Goal: Information Seeking & Learning: Learn about a topic

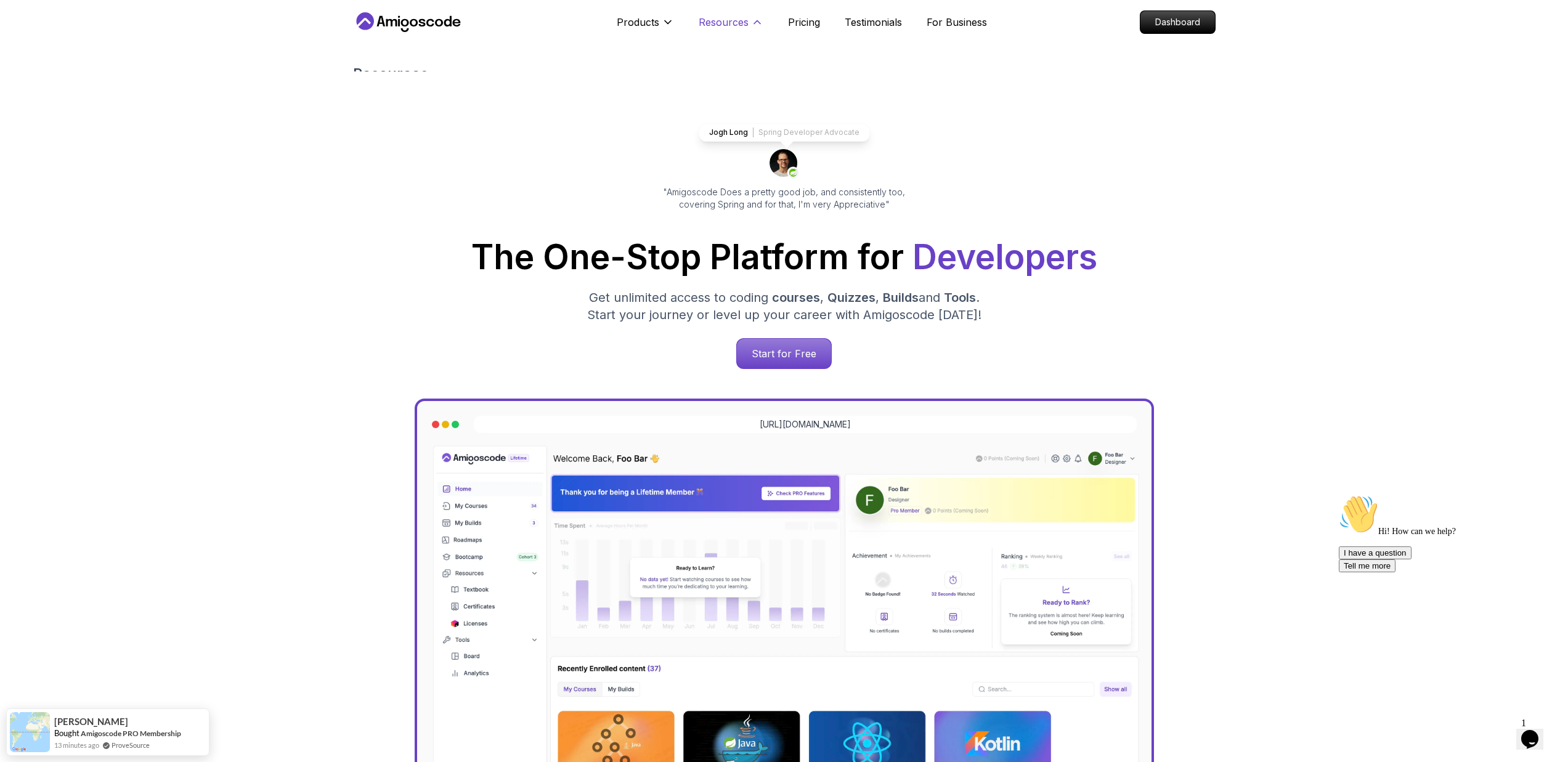
click at [701, 29] on p "Resources" at bounding box center [723, 22] width 49 height 15
click at [621, 25] on p "Products" at bounding box center [638, 22] width 42 height 15
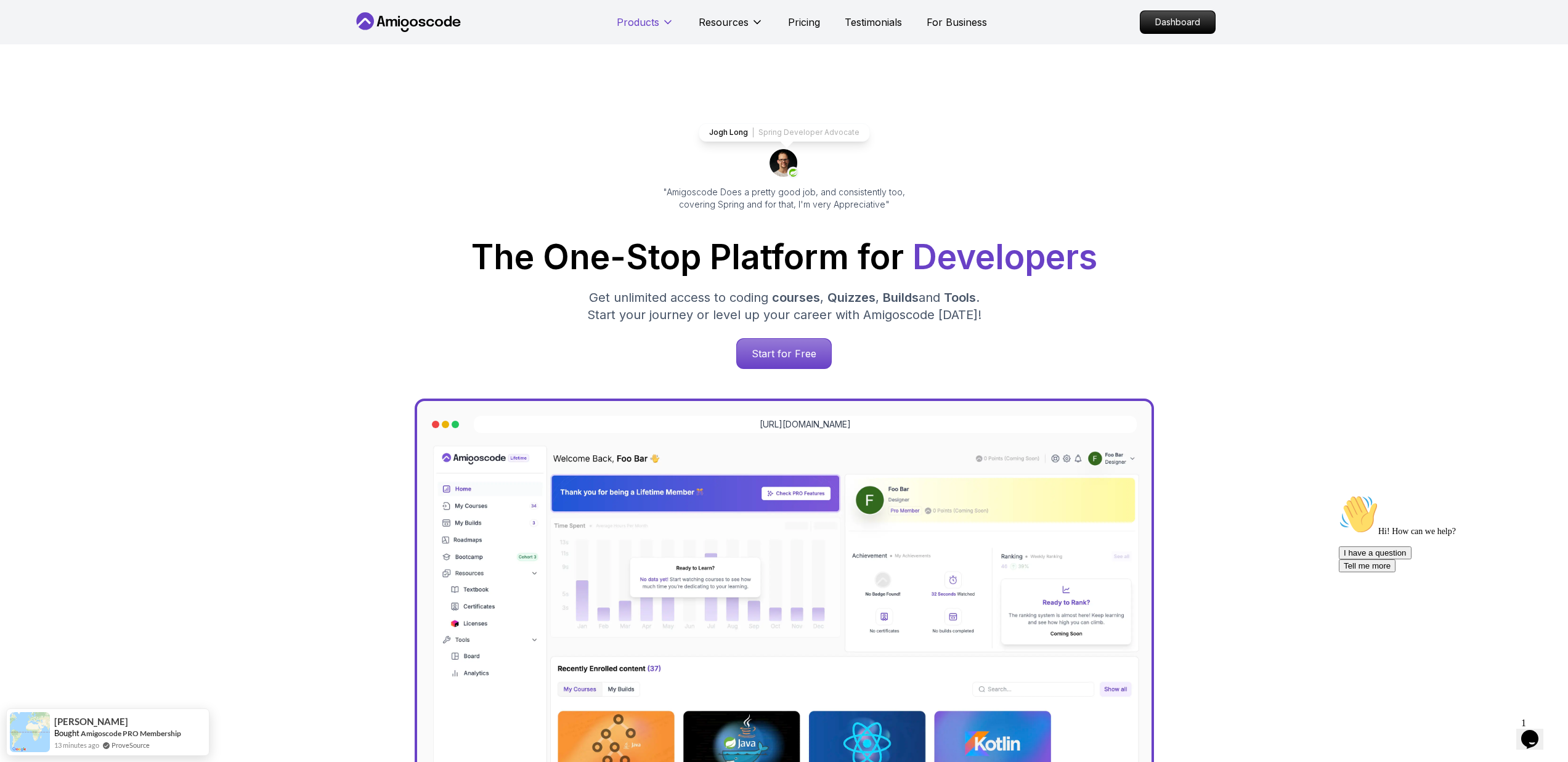
click at [634, 18] on p "Products" at bounding box center [638, 22] width 42 height 15
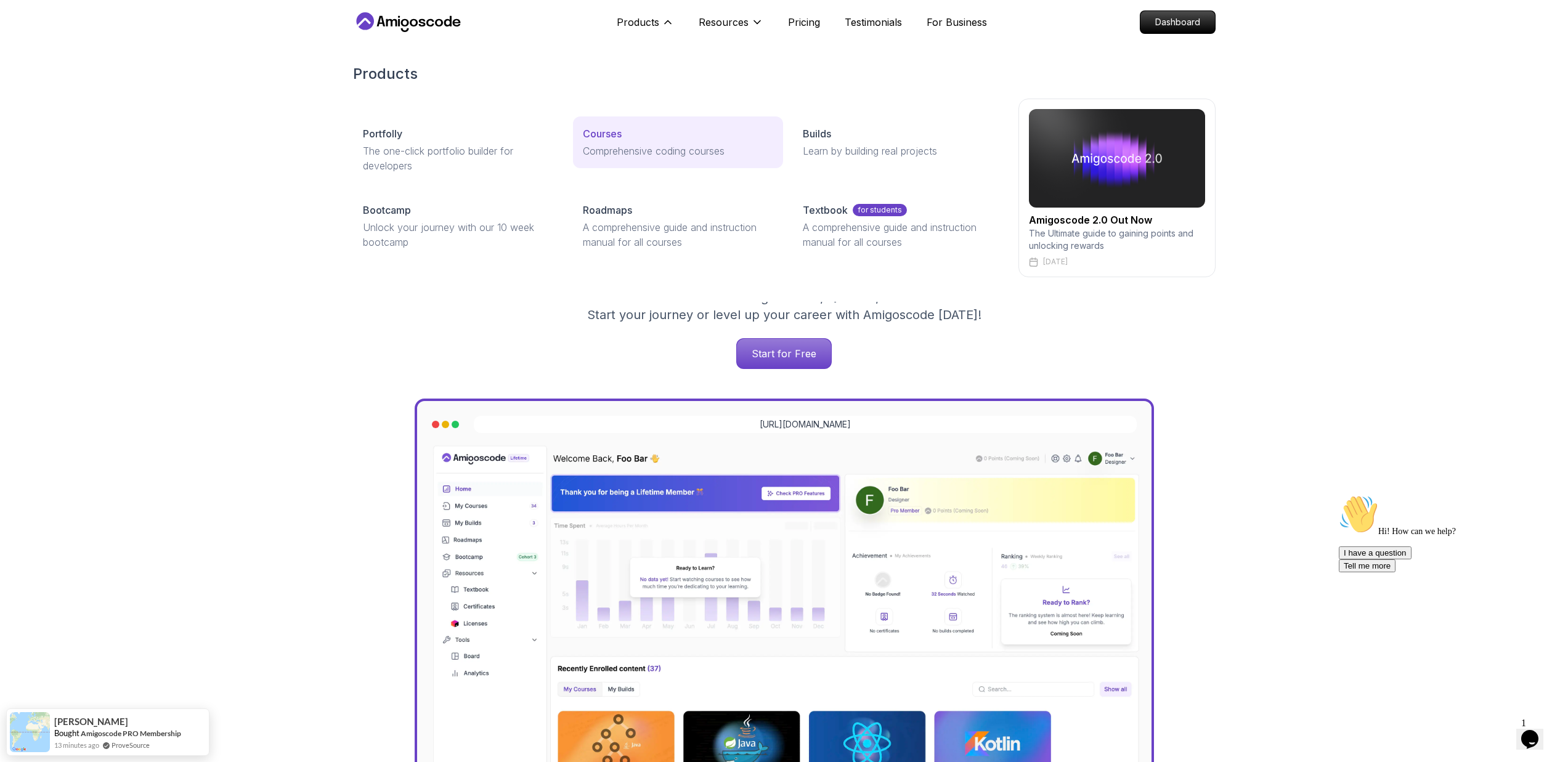
click at [618, 144] on p "Comprehensive coding courses" at bounding box center [678, 151] width 191 height 15
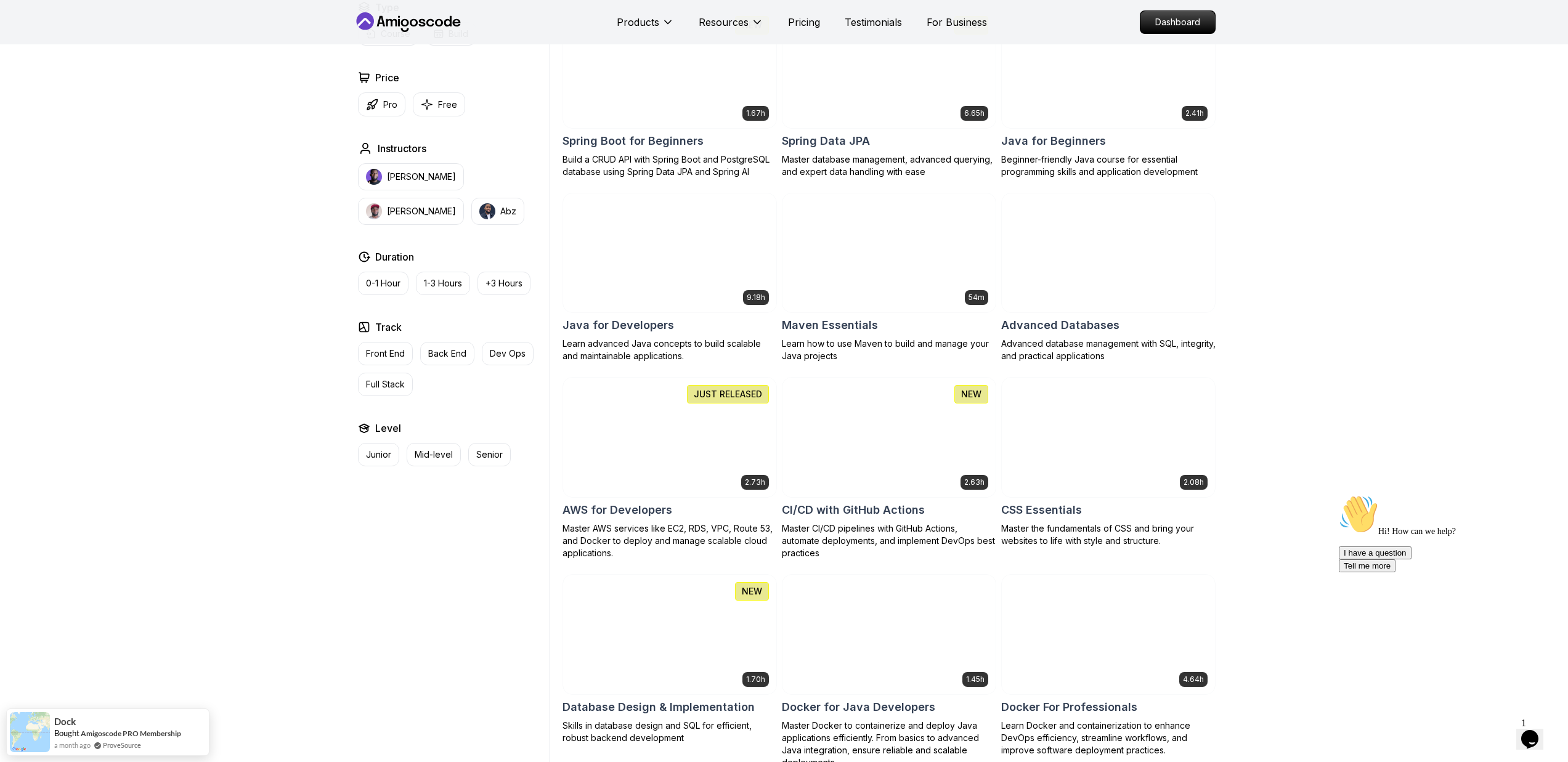
scroll to position [833, 0]
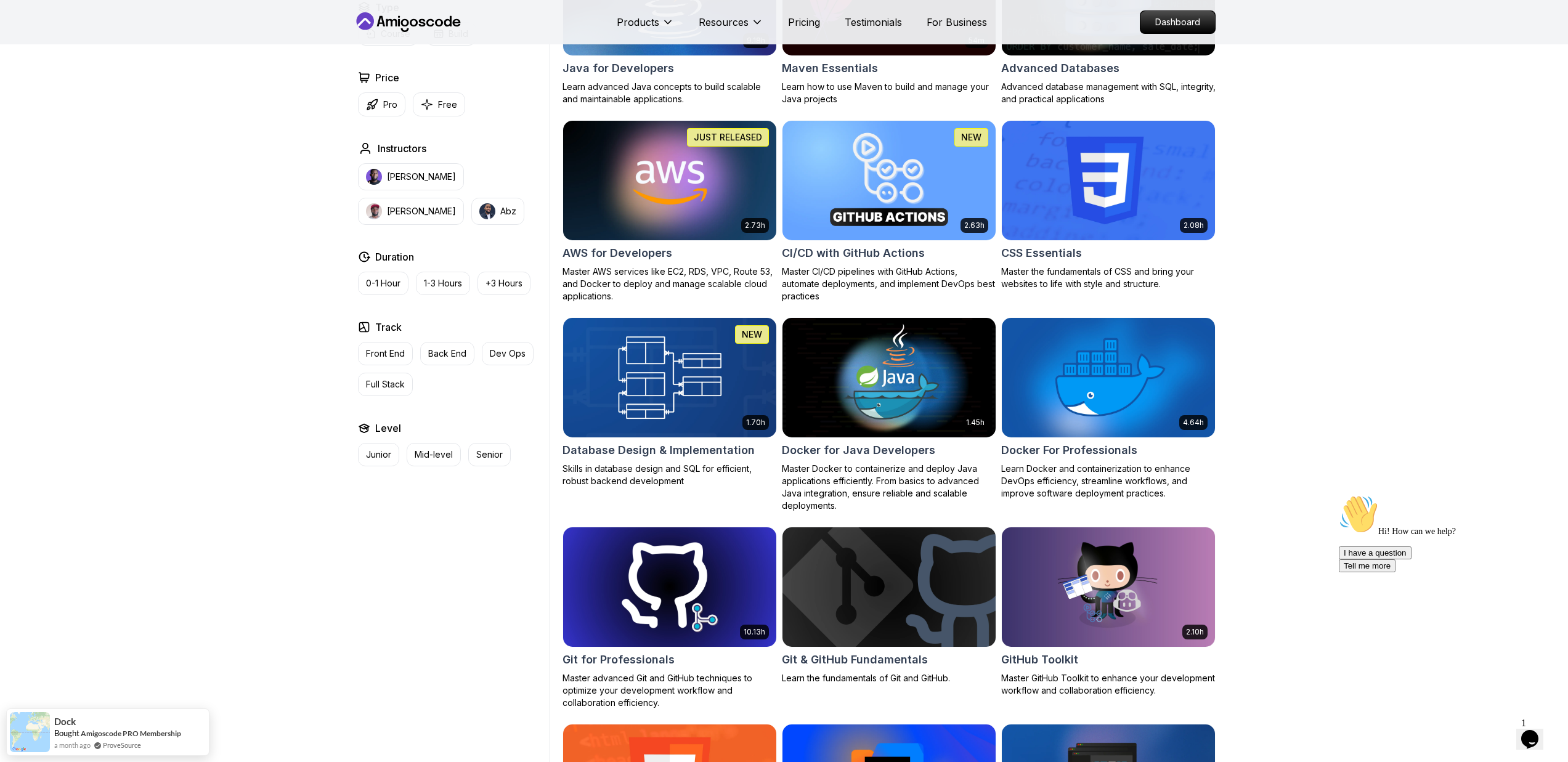
click at [728, 438] on div "1.70h NEW Database Design & Implementation Skills in database design and SQL fo…" at bounding box center [670, 402] width 214 height 170
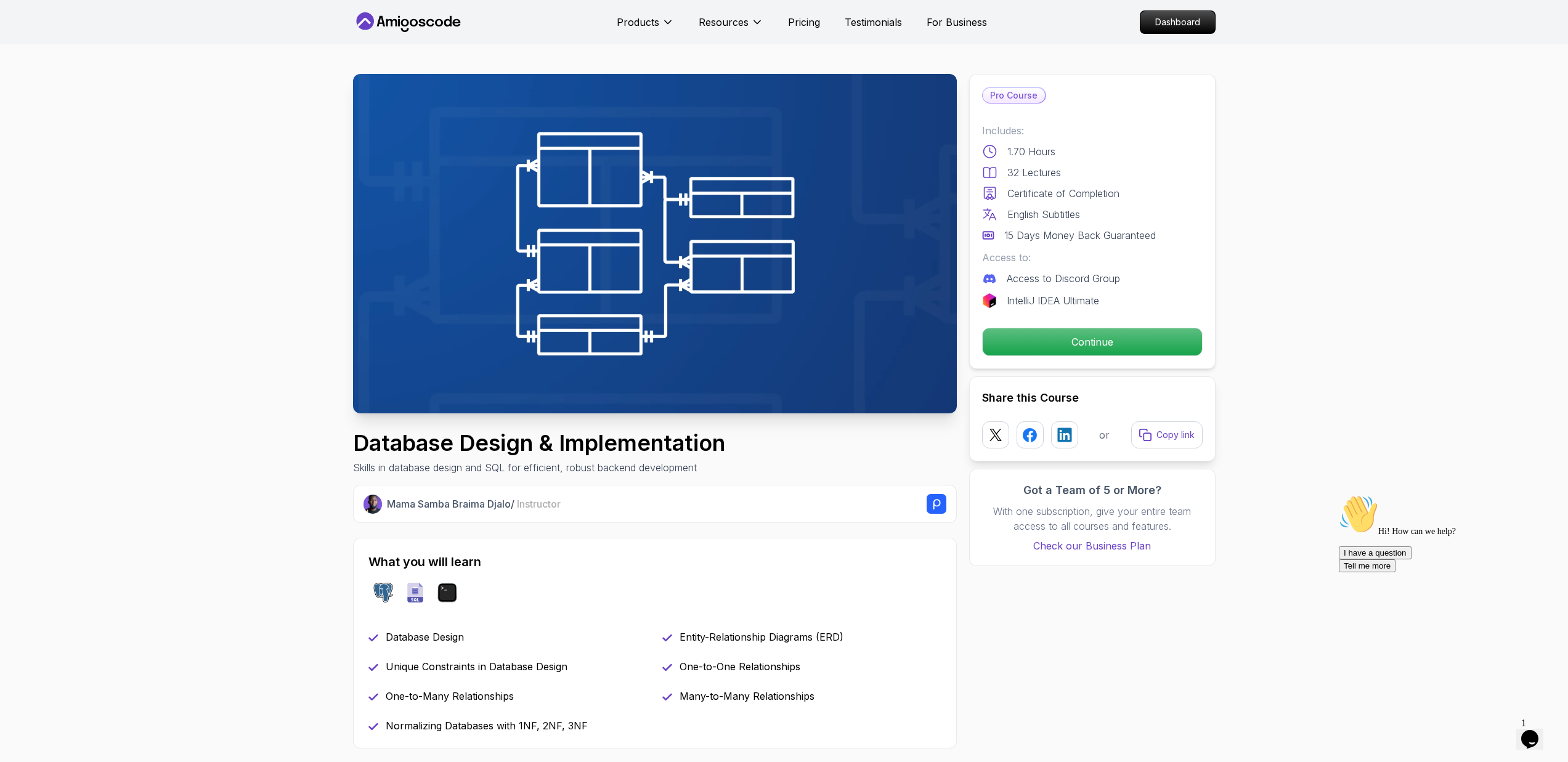
click at [1052, 359] on div "Pro Course Includes: 1.70 Hours 32 Lectures Certificate of Completion English S…" at bounding box center [1091, 222] width 247 height 295
click at [1060, 349] on p "Continue" at bounding box center [1091, 342] width 208 height 26
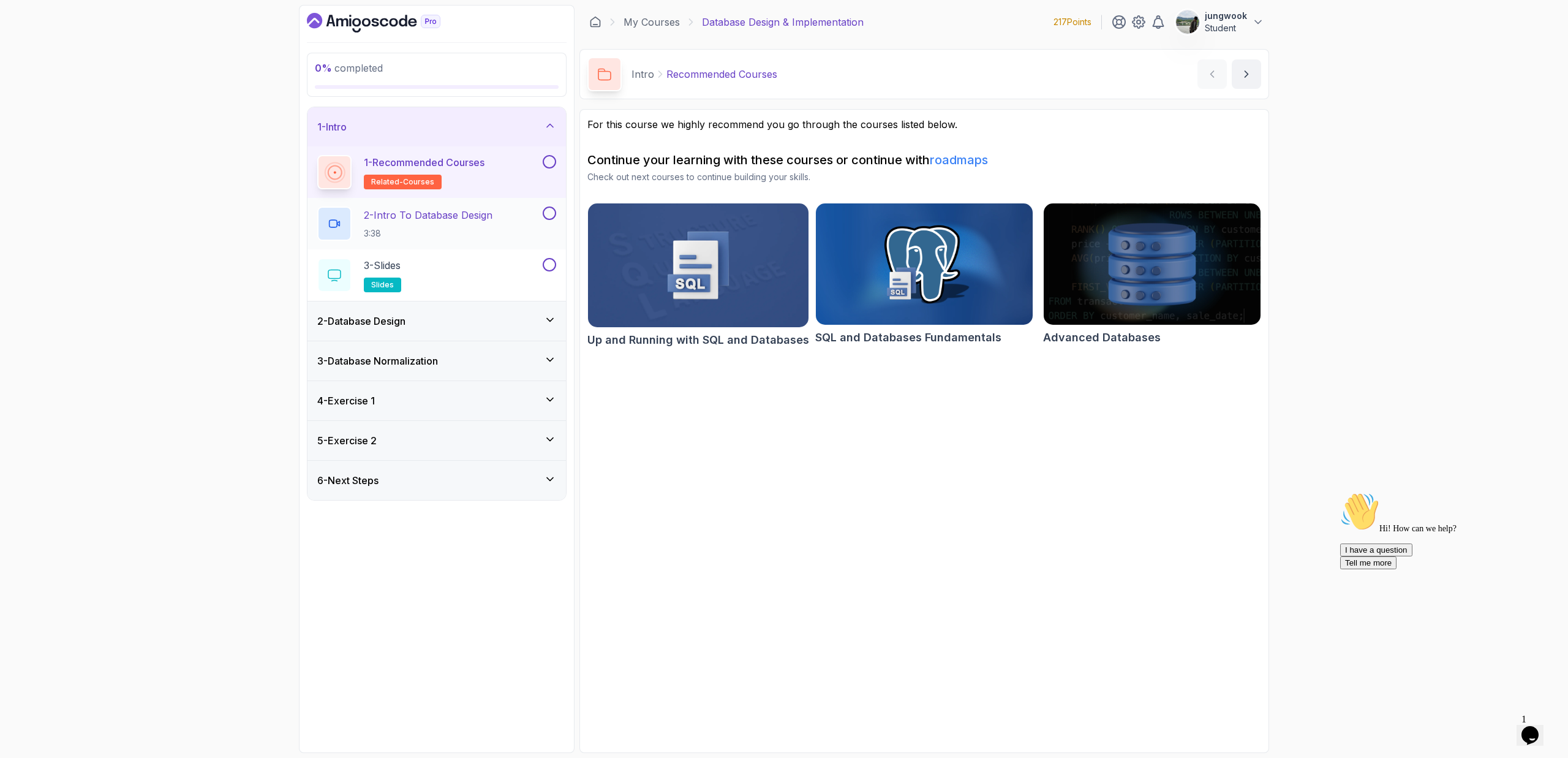
click at [447, 212] on p "2 - Intro To Database Design" at bounding box center [427, 215] width 128 height 15
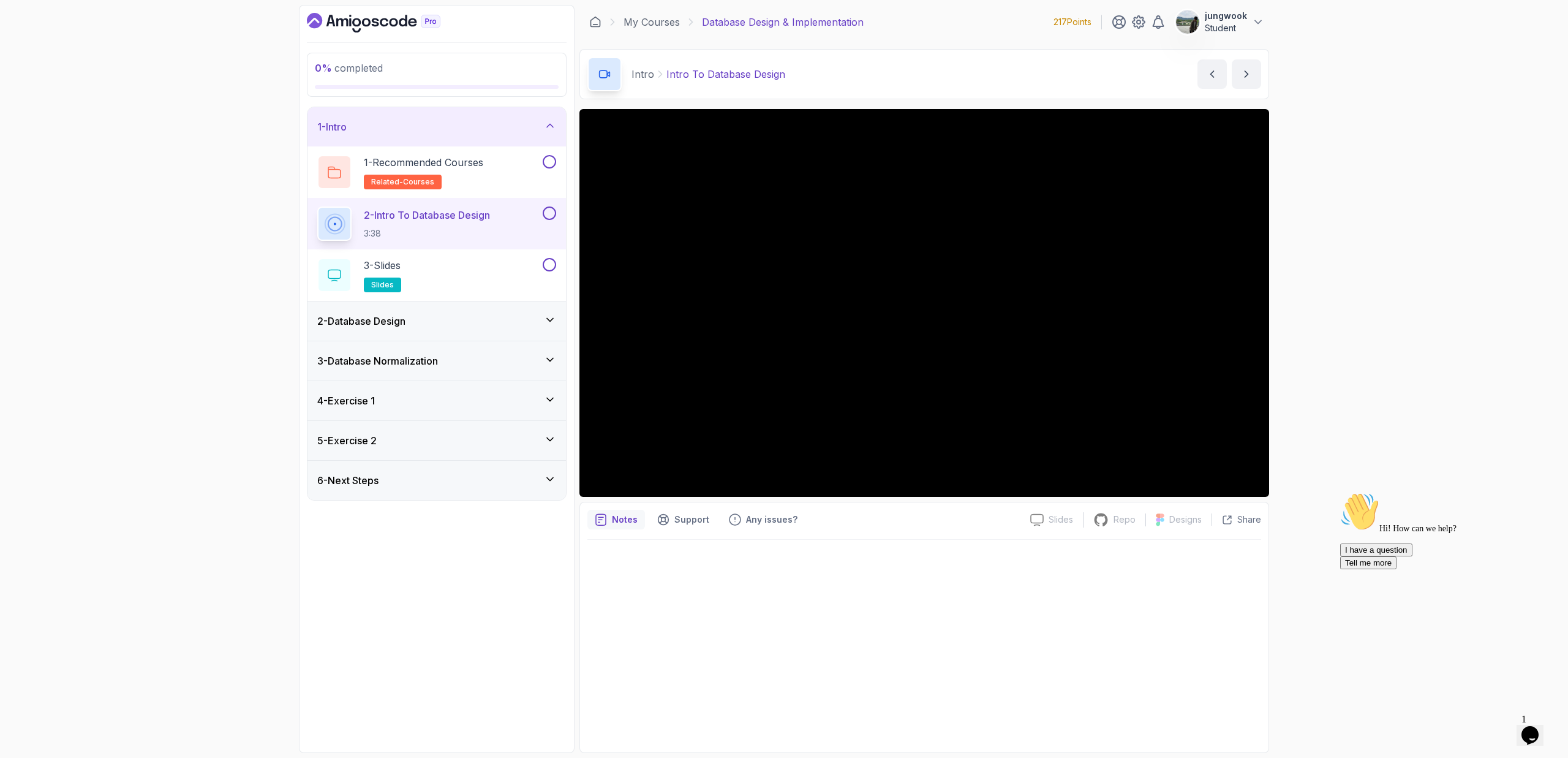
click at [497, 313] on div "2 - Database Design" at bounding box center [436, 321] width 239 height 15
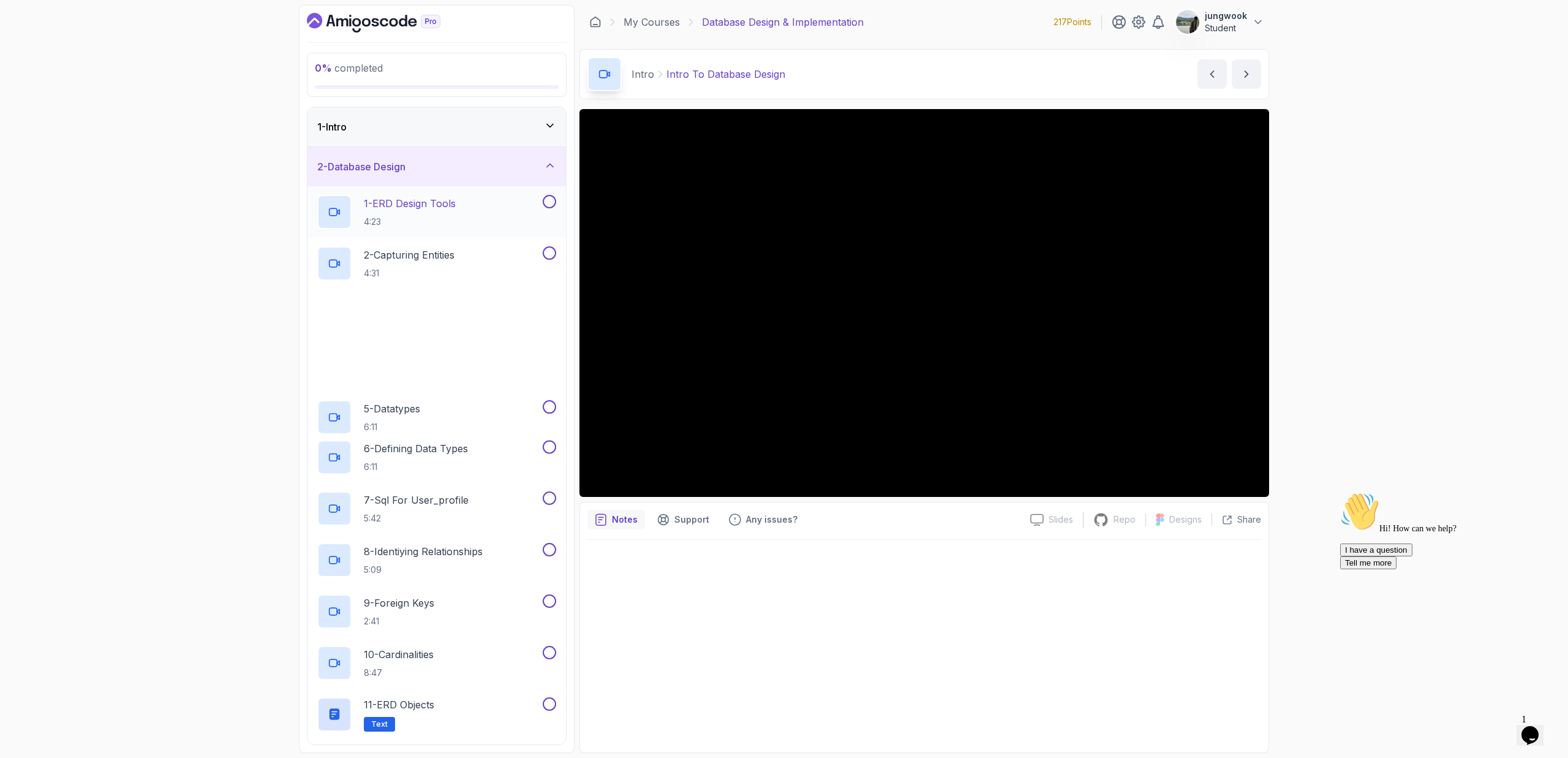
click at [528, 190] on div "1 - ERD Design Tools 4:23" at bounding box center [436, 211] width 259 height 51
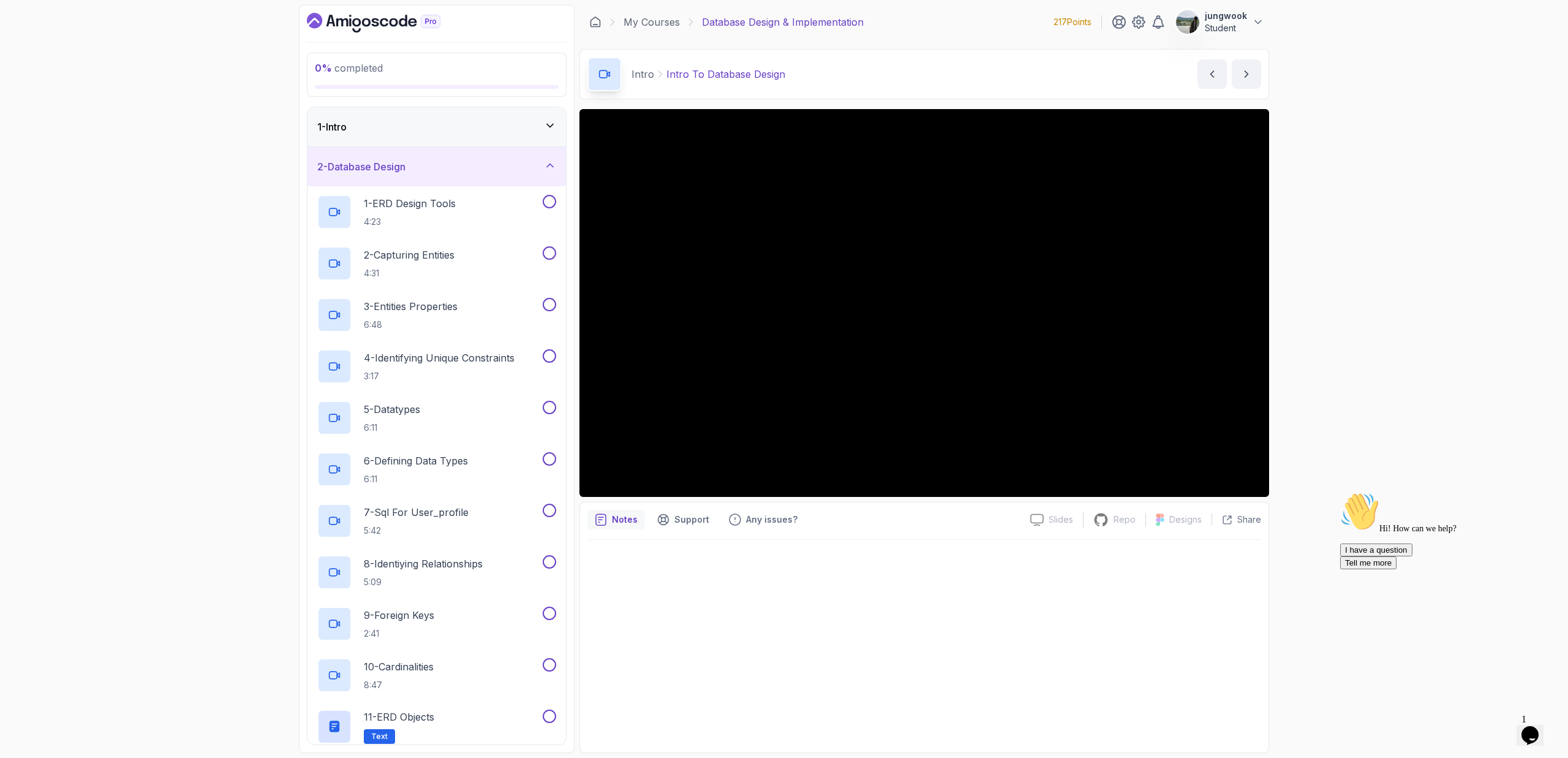
click at [477, 138] on div "1 - Intro" at bounding box center [436, 127] width 259 height 39
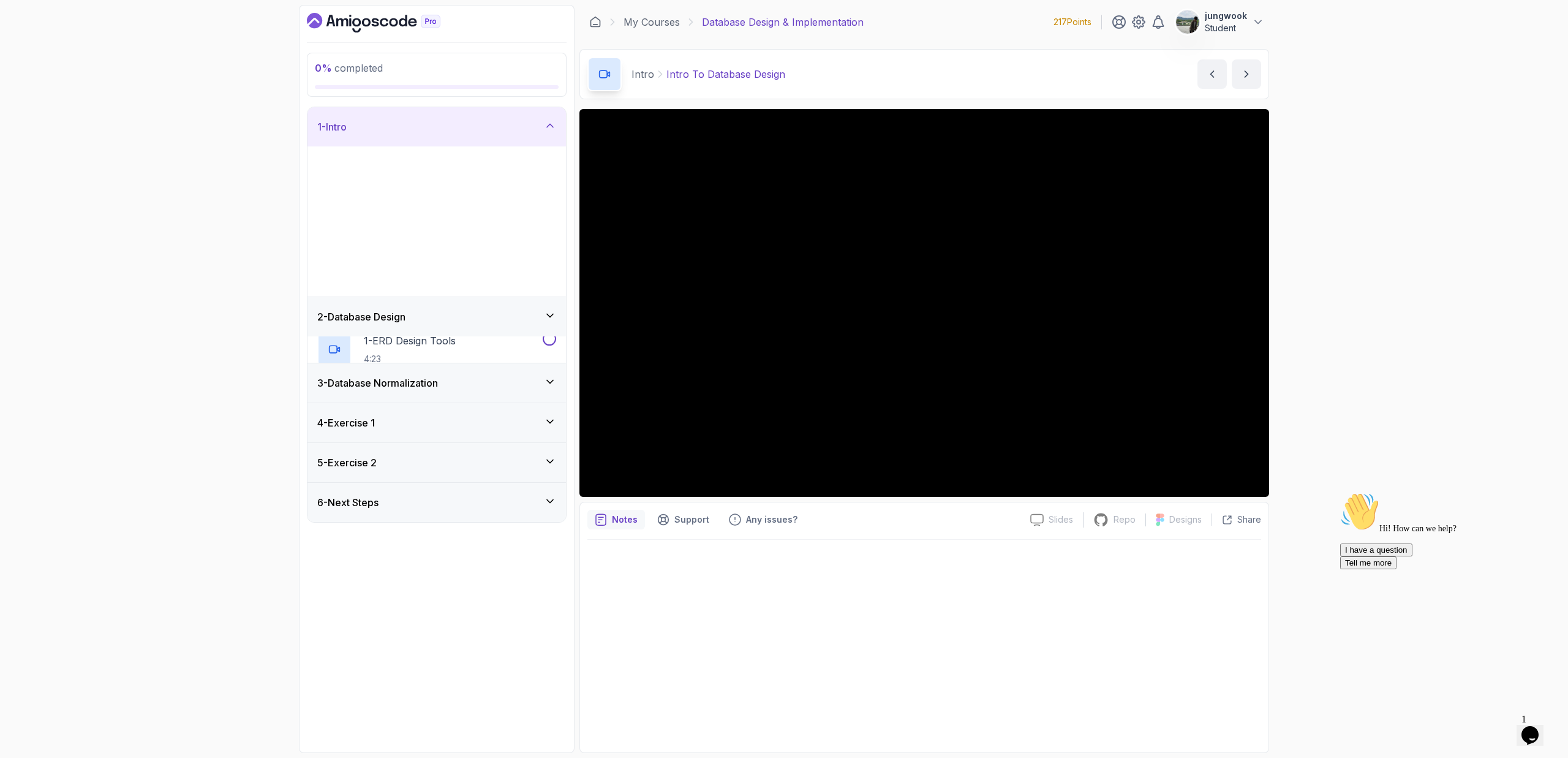
click at [478, 138] on div "1 - Intro" at bounding box center [436, 127] width 259 height 39
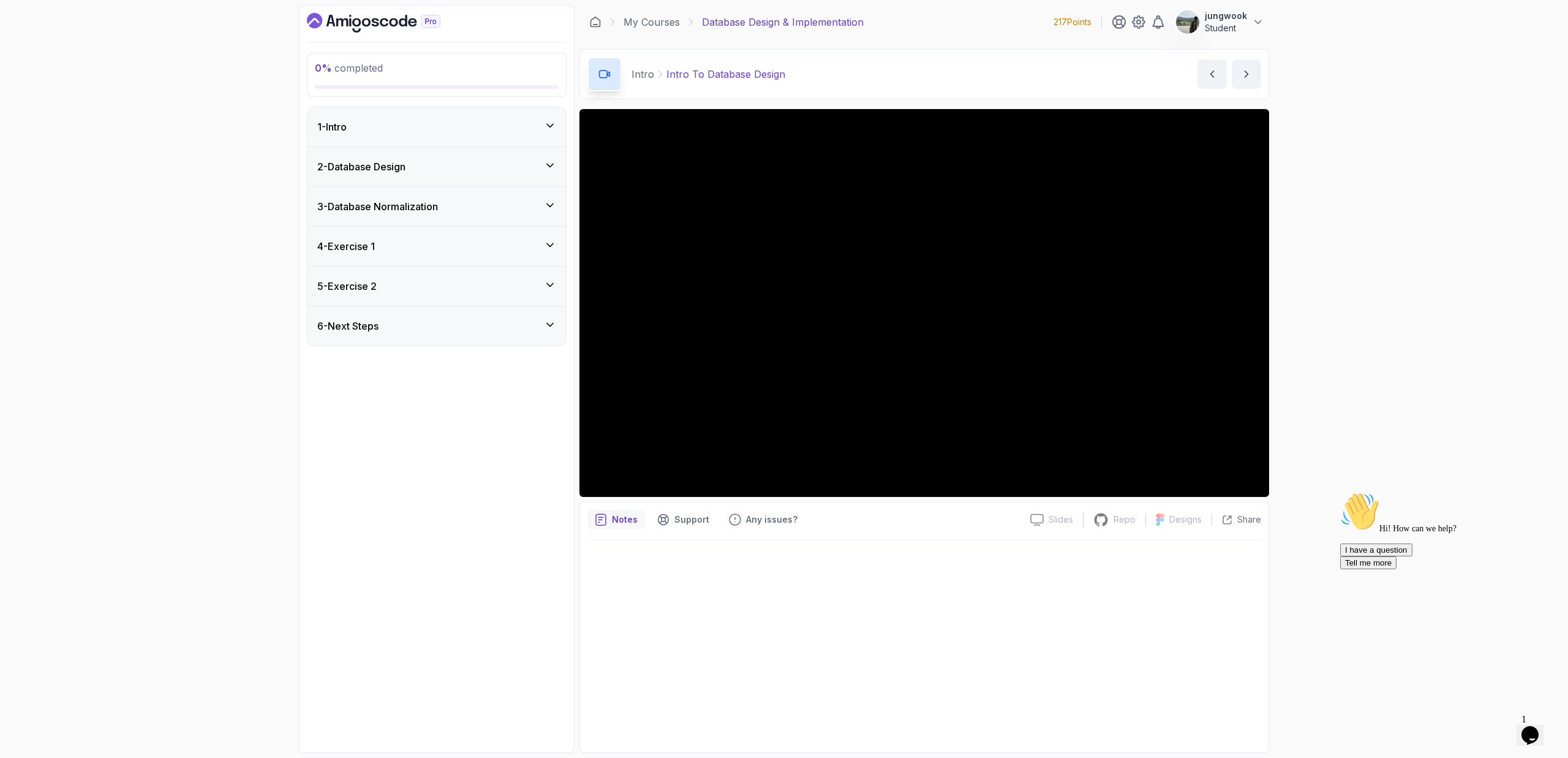
click at [461, 168] on div "2 - Database Design" at bounding box center [436, 167] width 239 height 15
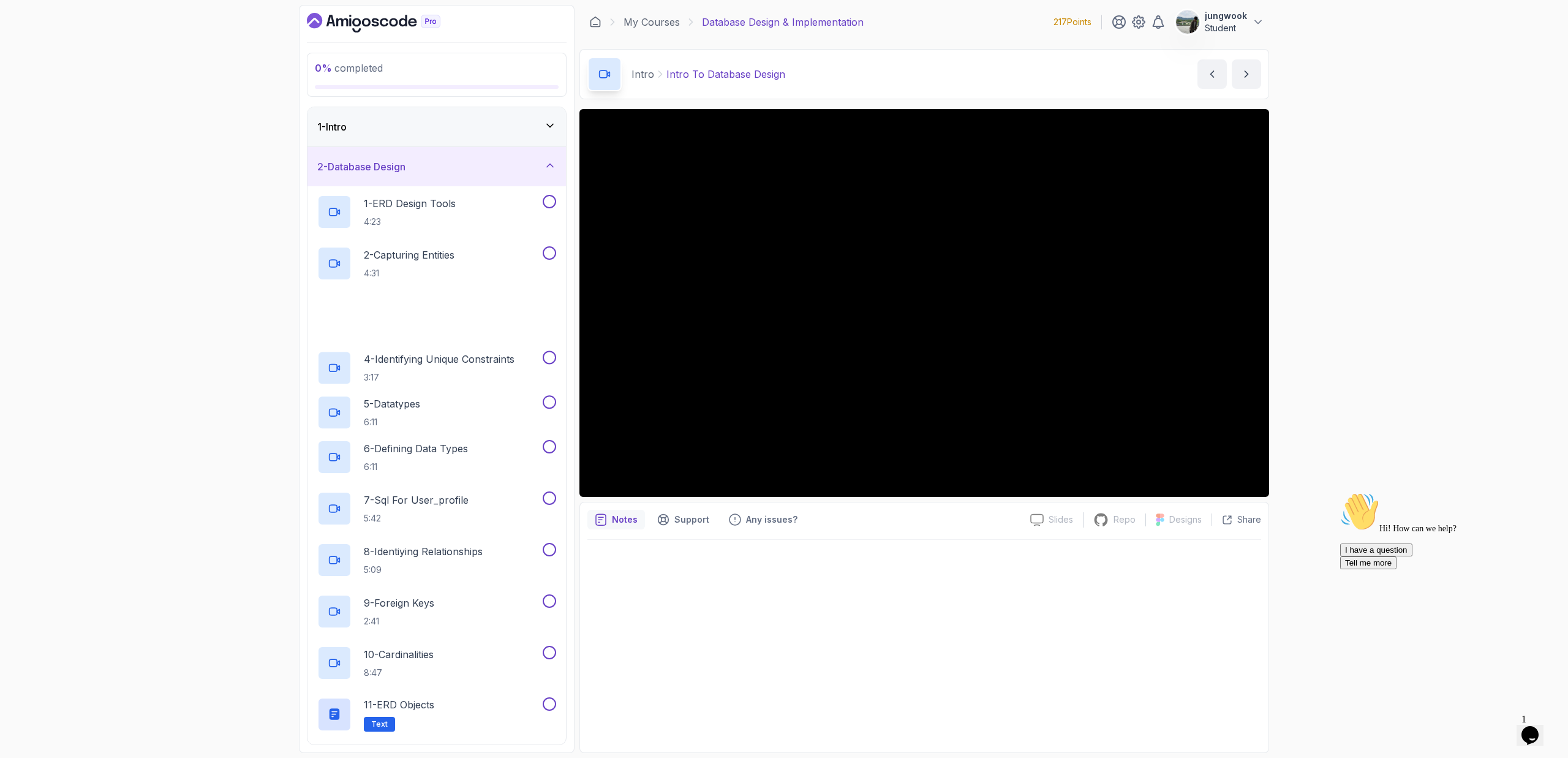
click at [461, 168] on div "2 - Database Design" at bounding box center [436, 167] width 239 height 15
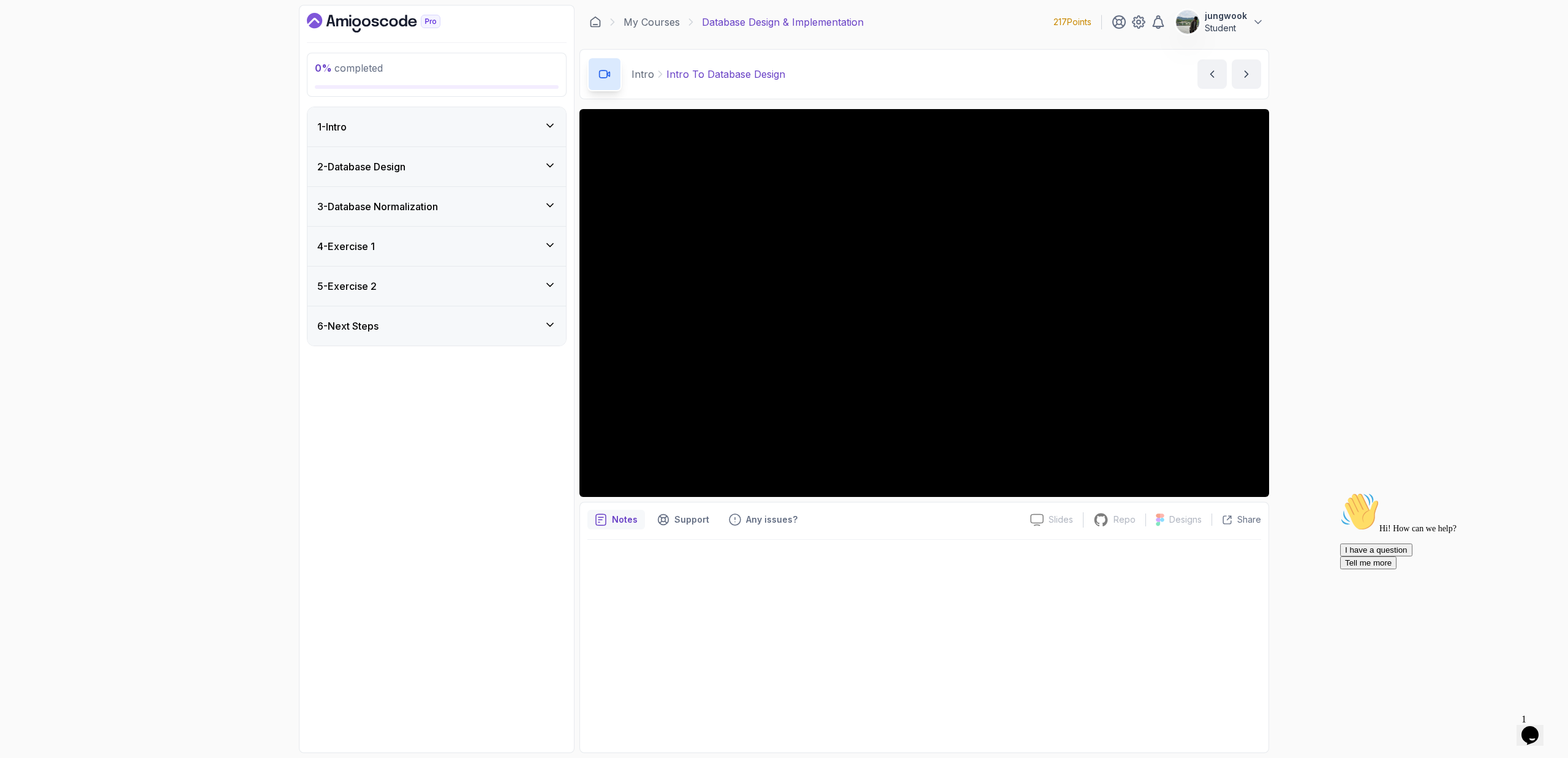
click at [495, 130] on div "1 - Intro" at bounding box center [436, 127] width 239 height 15
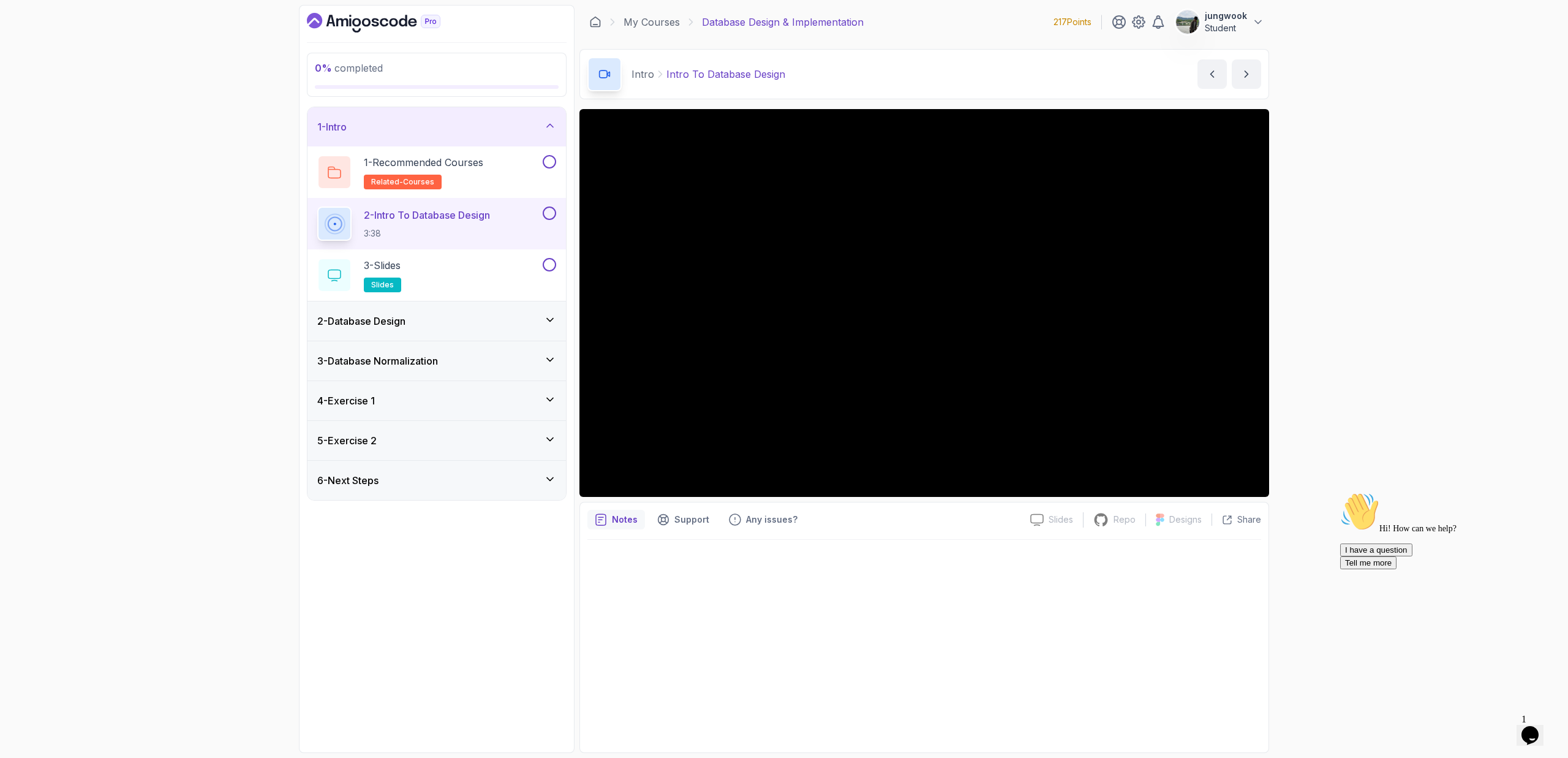
click at [445, 317] on div "2 - Database Design" at bounding box center [436, 321] width 239 height 15
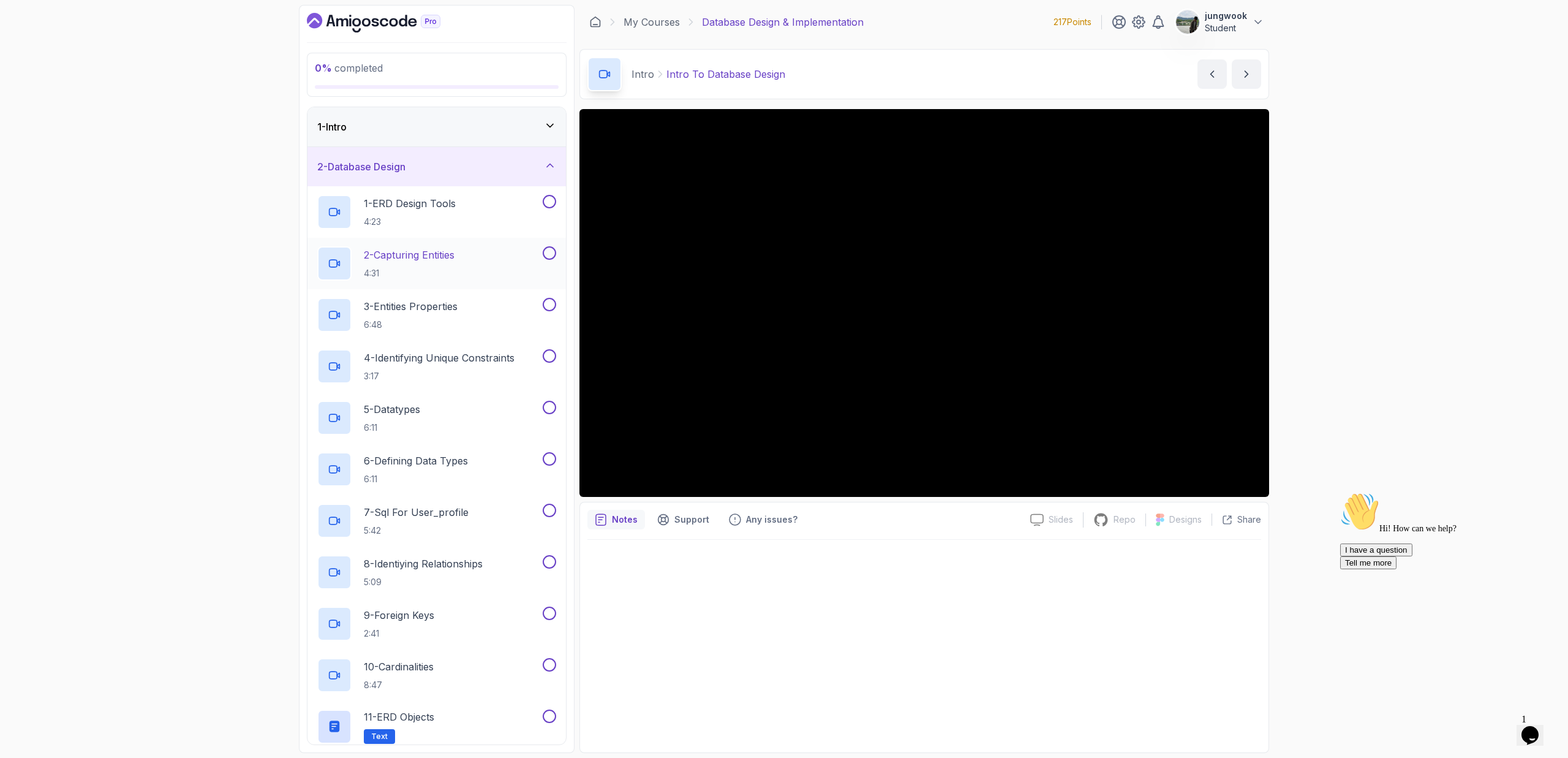
click at [408, 259] on p "2 - Capturing Entities" at bounding box center [408, 255] width 90 height 15
click at [551, 203] on button at bounding box center [549, 201] width 14 height 14
click at [1327, 397] on div "3 % completed 1 - Intro 2 - Database Design 1 - ERD Design Tools 4:23 2 - Captu…" at bounding box center [784, 379] width 1568 height 758
click at [513, 200] on div "1 - ERD Design Tools 4:23" at bounding box center [428, 212] width 223 height 35
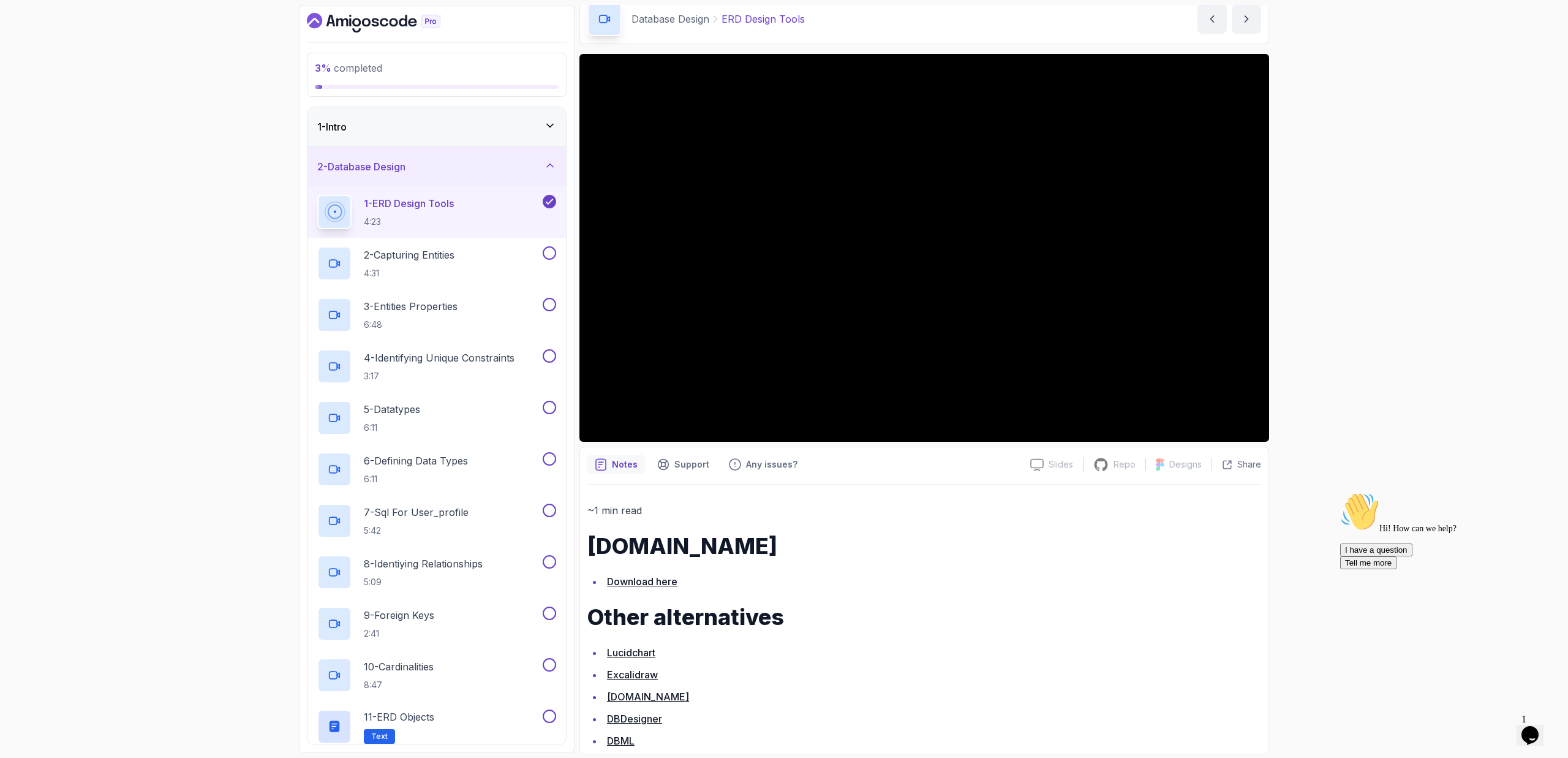
scroll to position [54, 0]
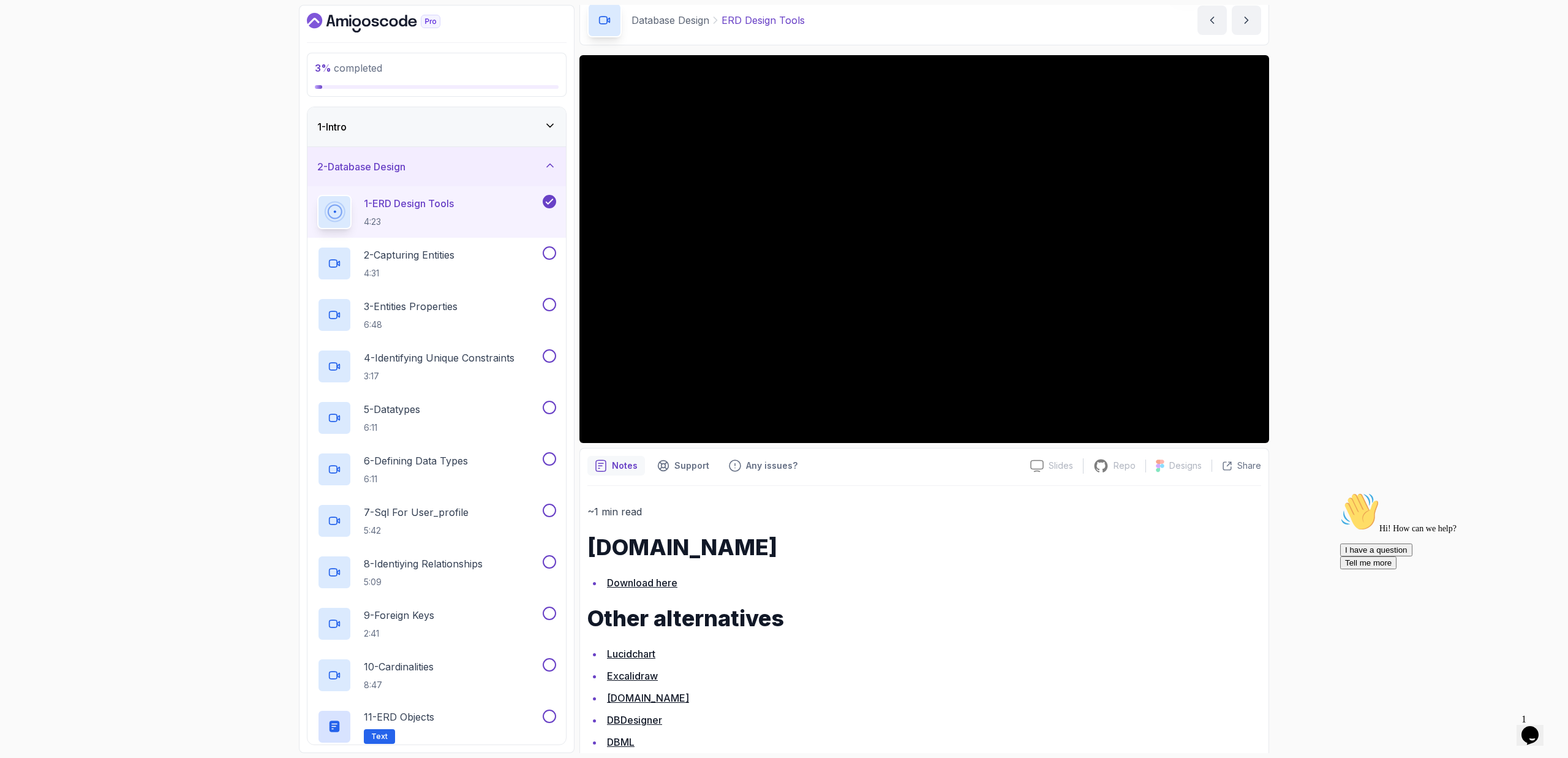
click at [449, 136] on div "1 - Intro" at bounding box center [436, 127] width 259 height 39
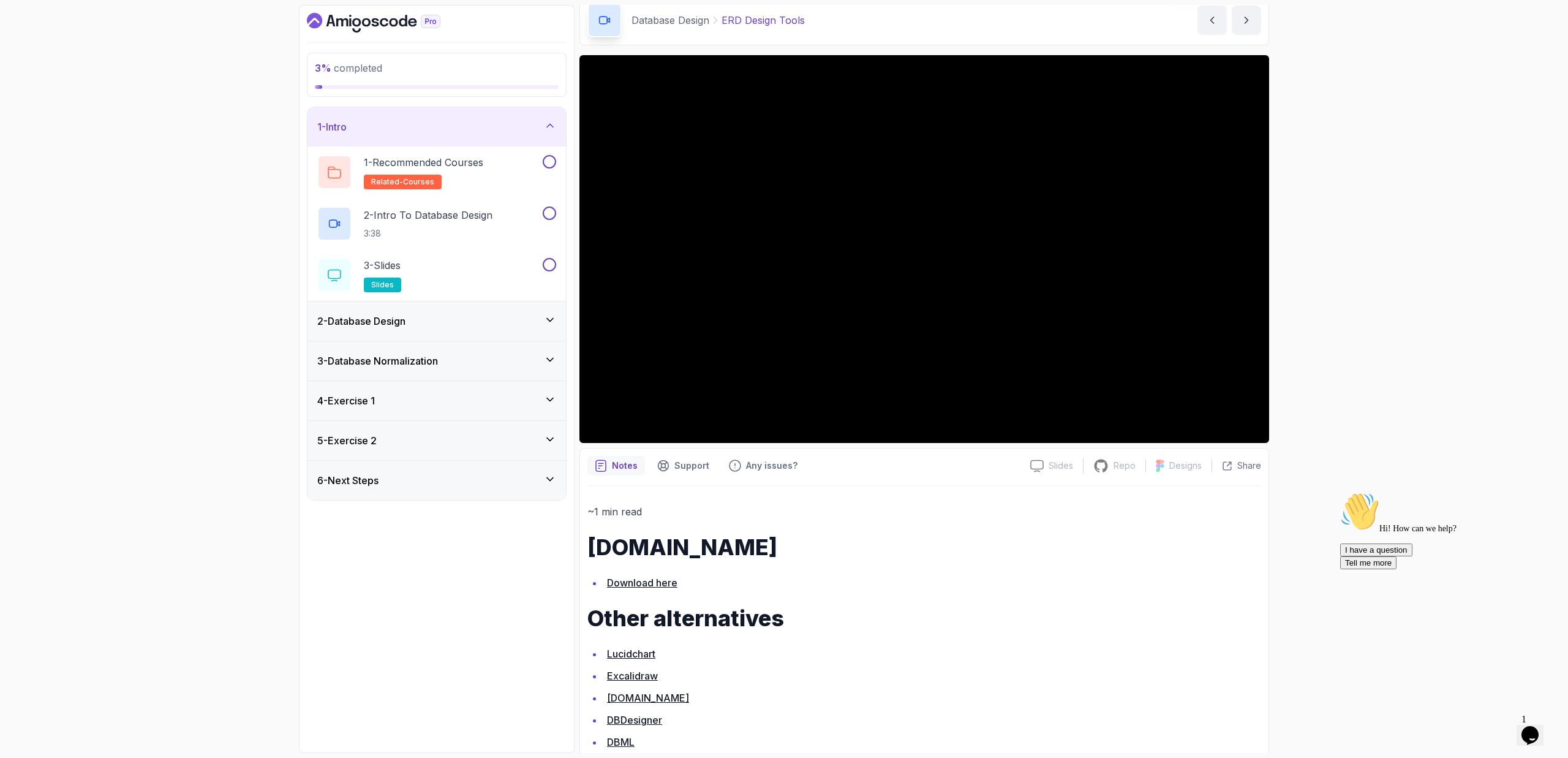
click at [449, 136] on div "1 - Intro" at bounding box center [436, 127] width 259 height 39
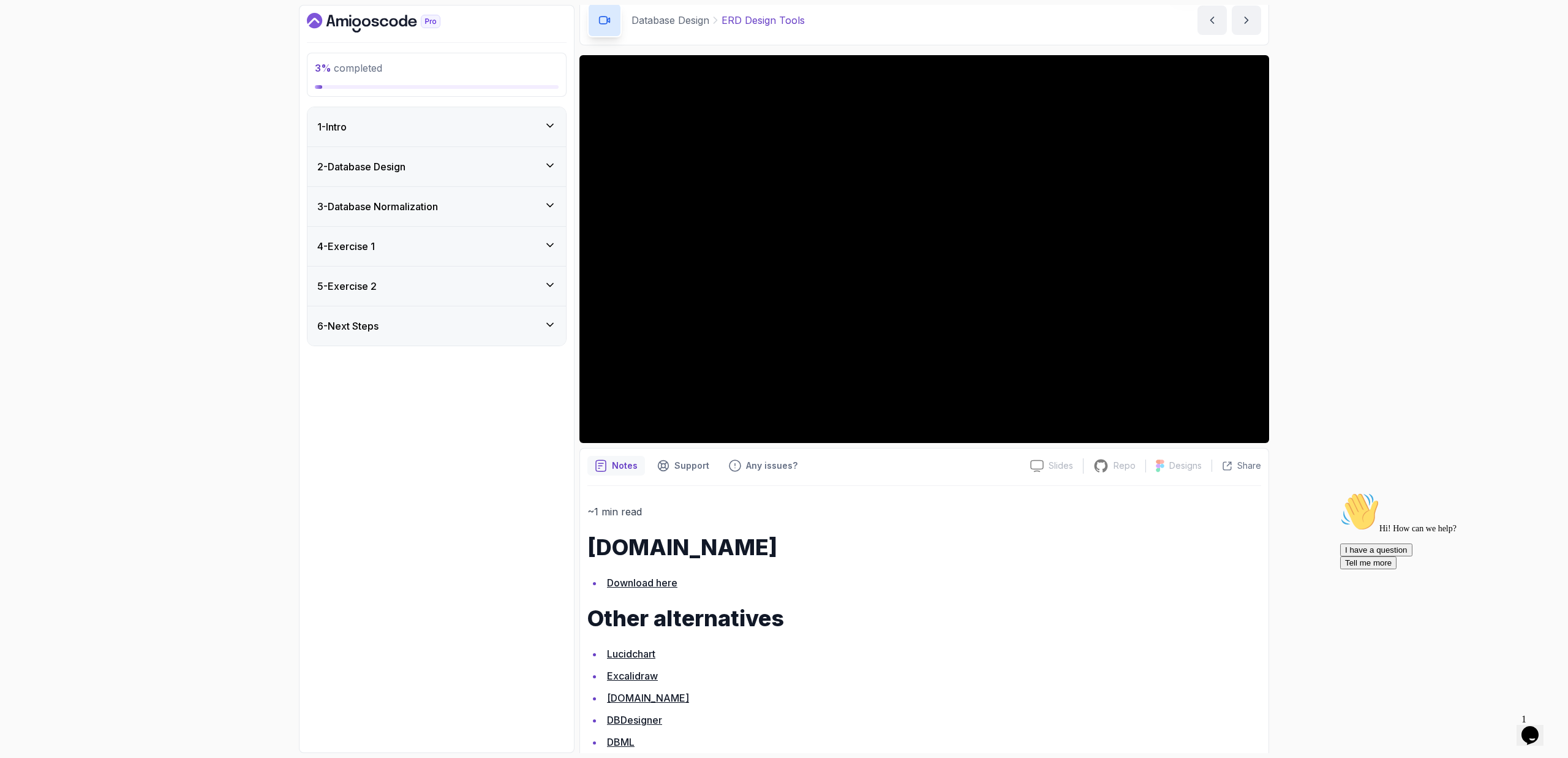
click at [477, 145] on div "1 - Intro" at bounding box center [436, 127] width 259 height 39
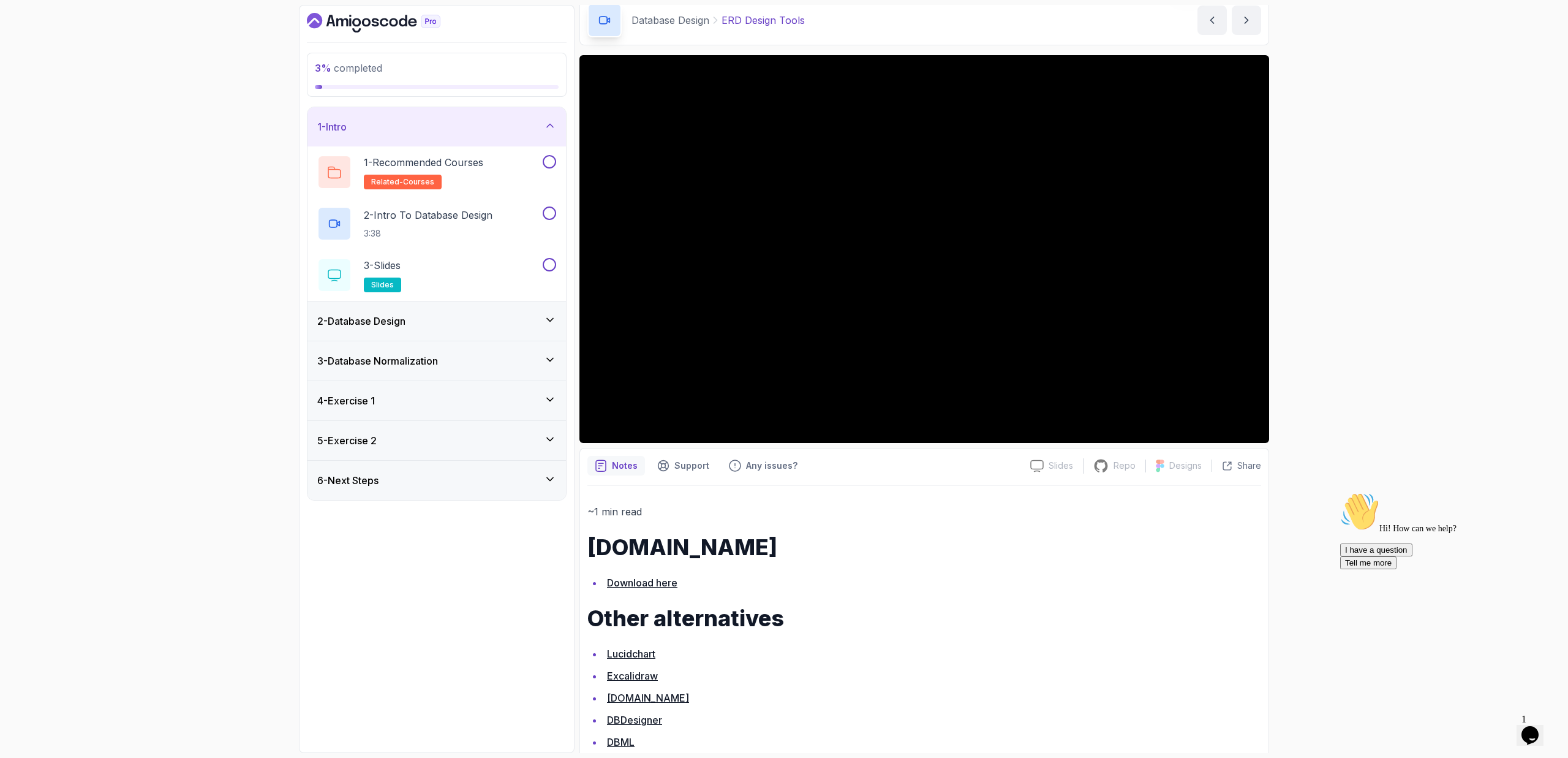
click at [434, 315] on div "2 - Database Design" at bounding box center [436, 321] width 239 height 15
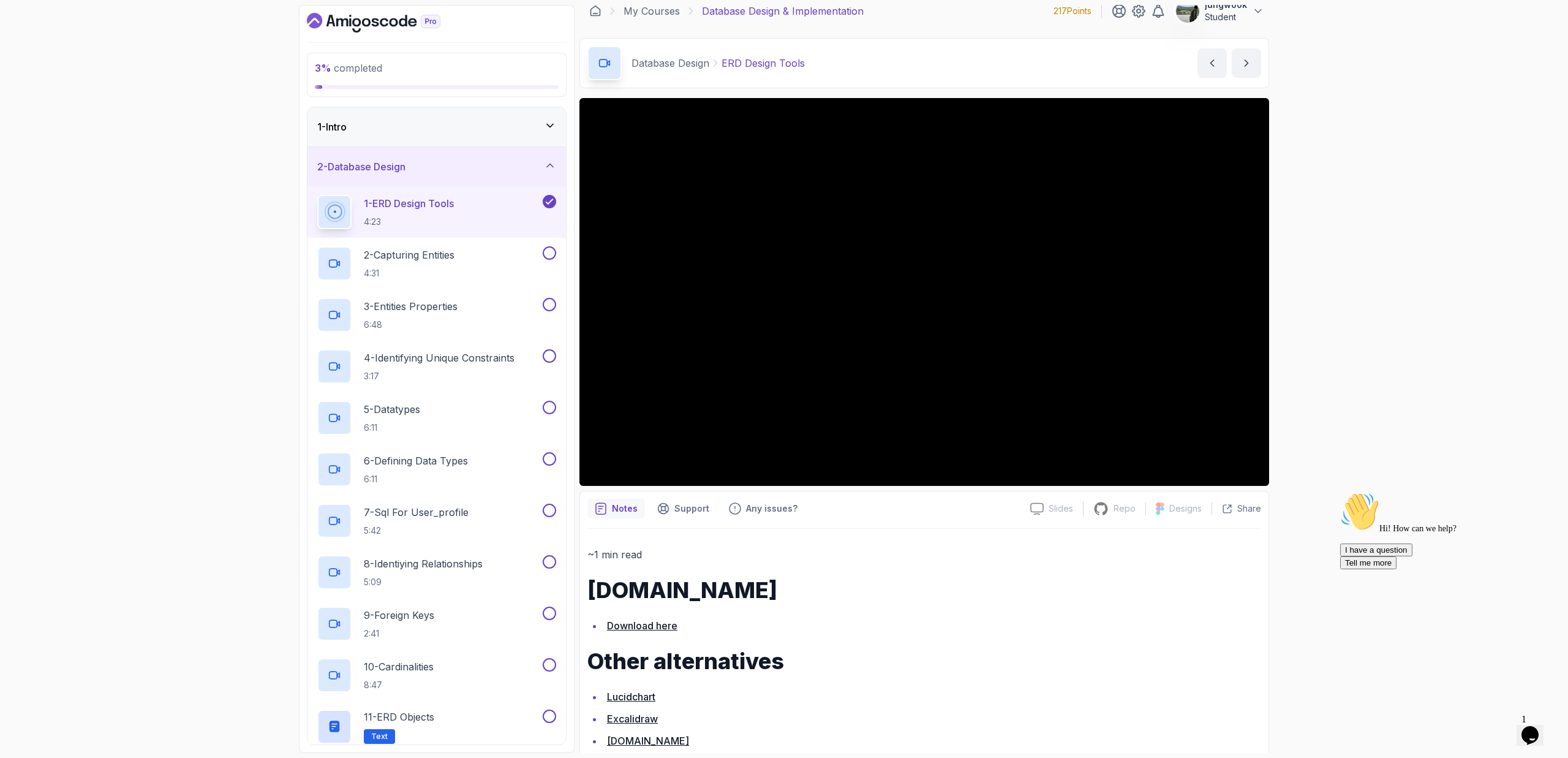
scroll to position [0, 0]
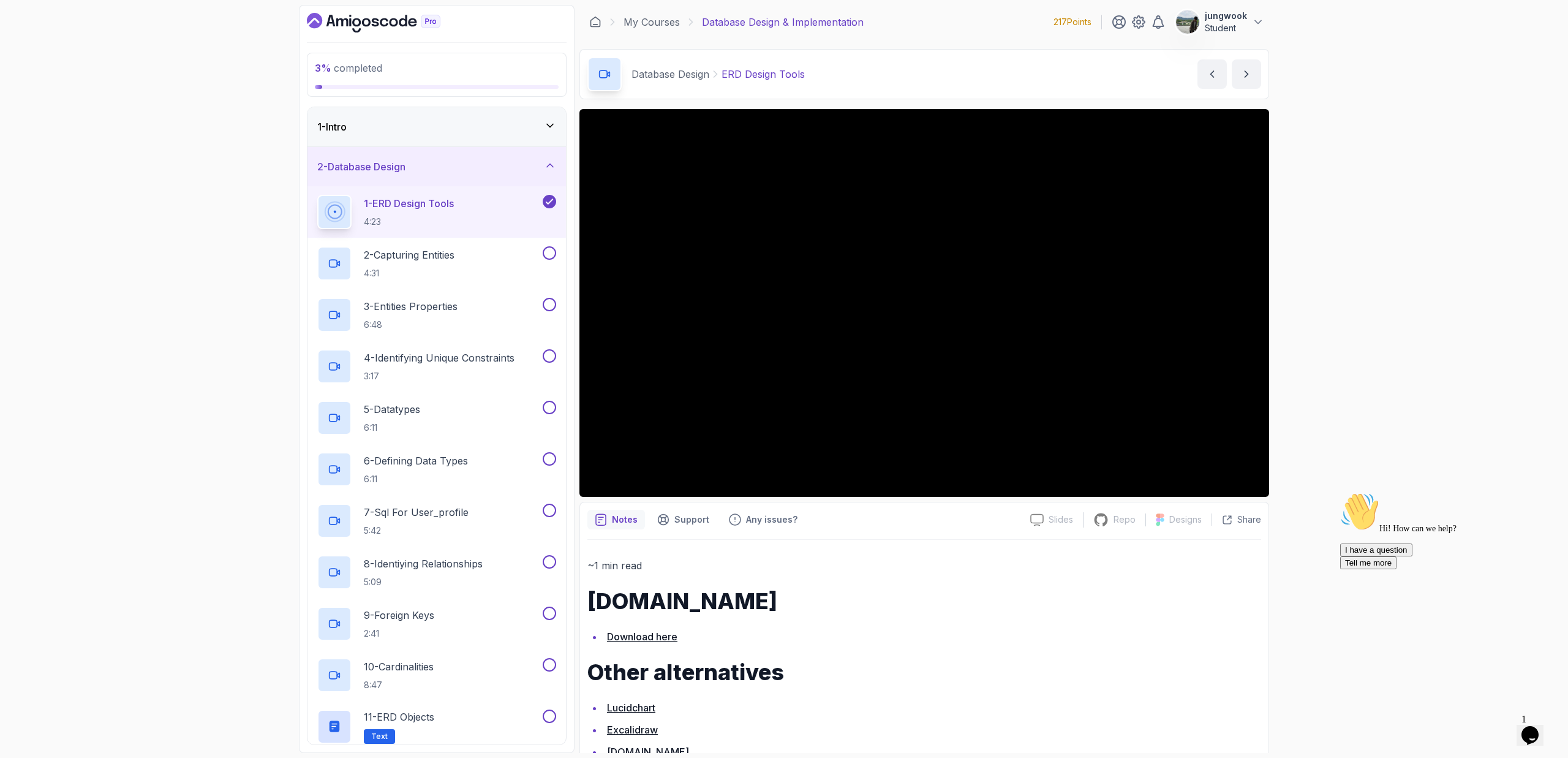
click at [650, 640] on link "Download here" at bounding box center [641, 636] width 70 height 12
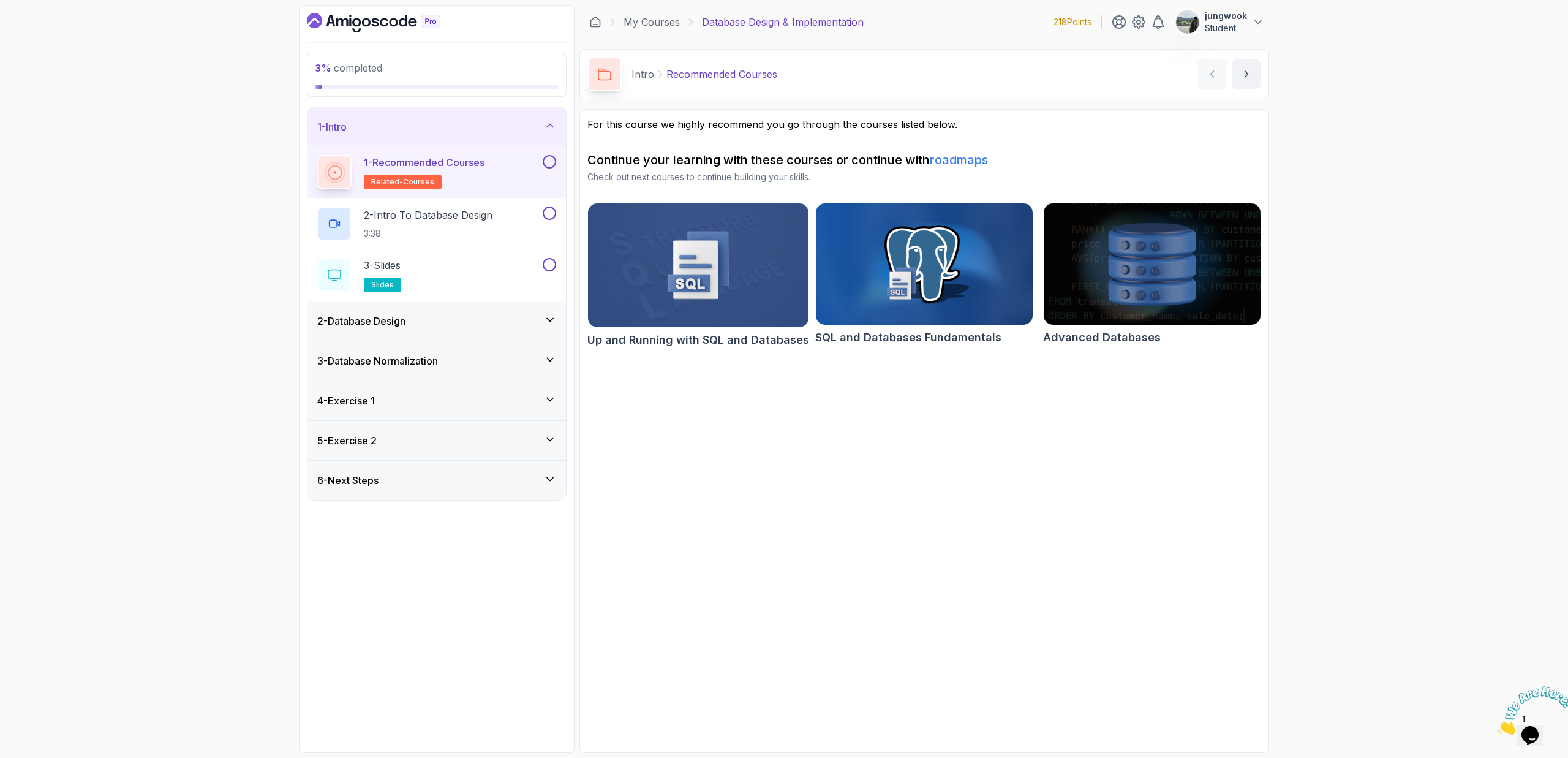
click at [456, 336] on div "2 - Database Design" at bounding box center [436, 321] width 259 height 39
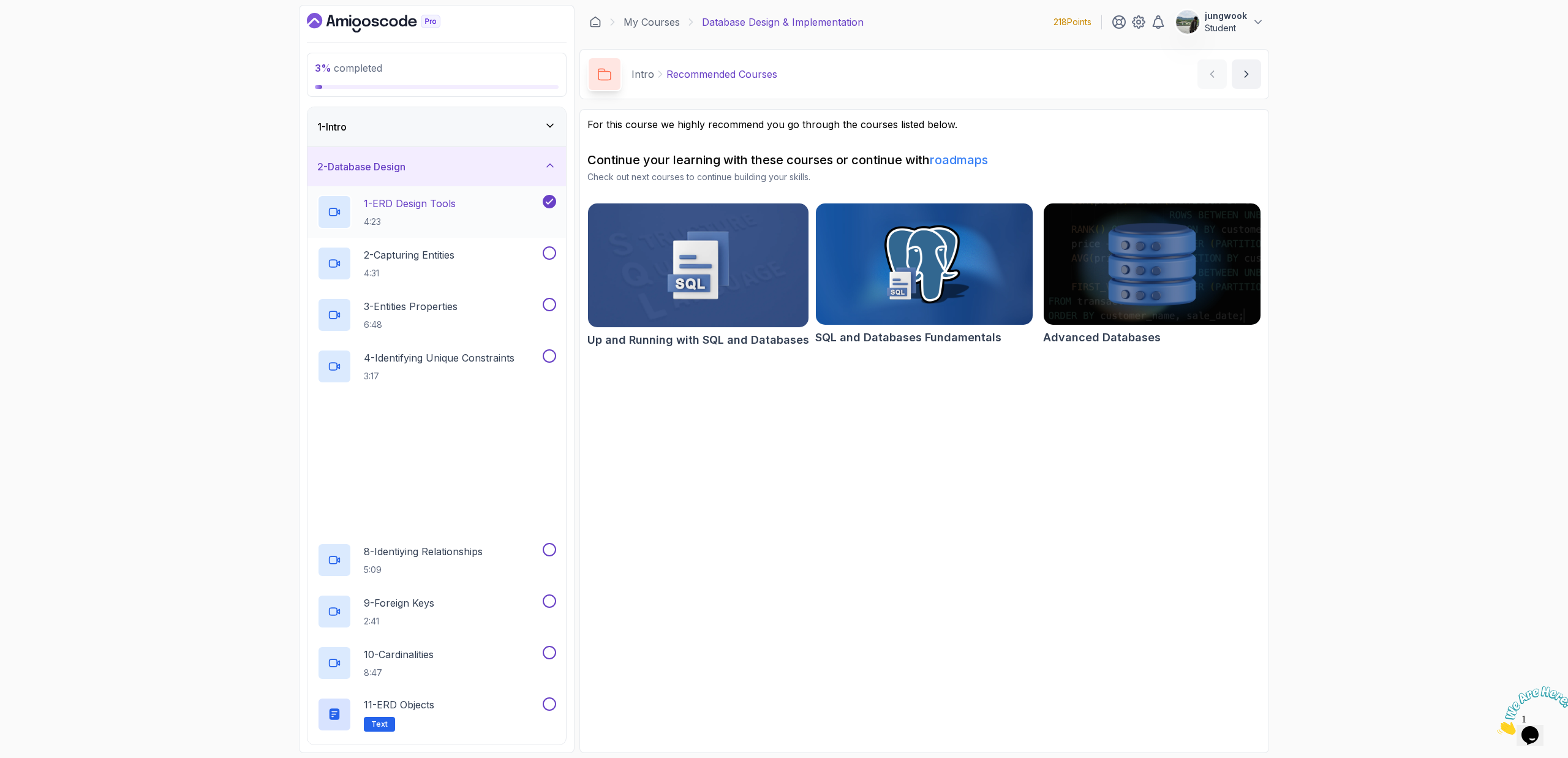
click at [477, 223] on div "1 - ERD Design Tools 4:23" at bounding box center [428, 212] width 223 height 35
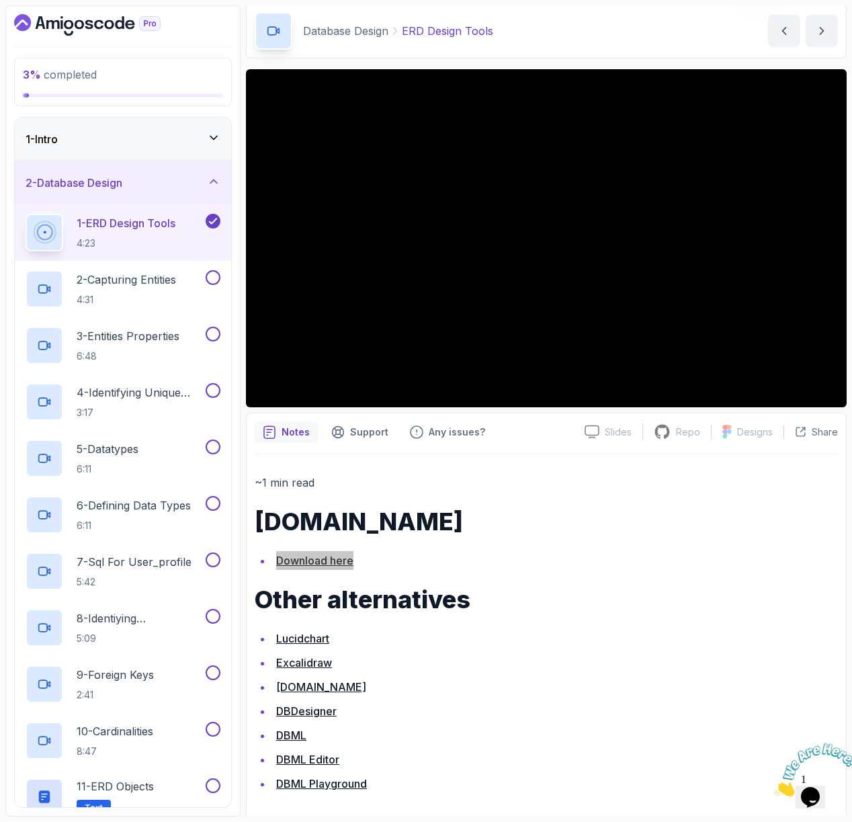
scroll to position [60, 0]
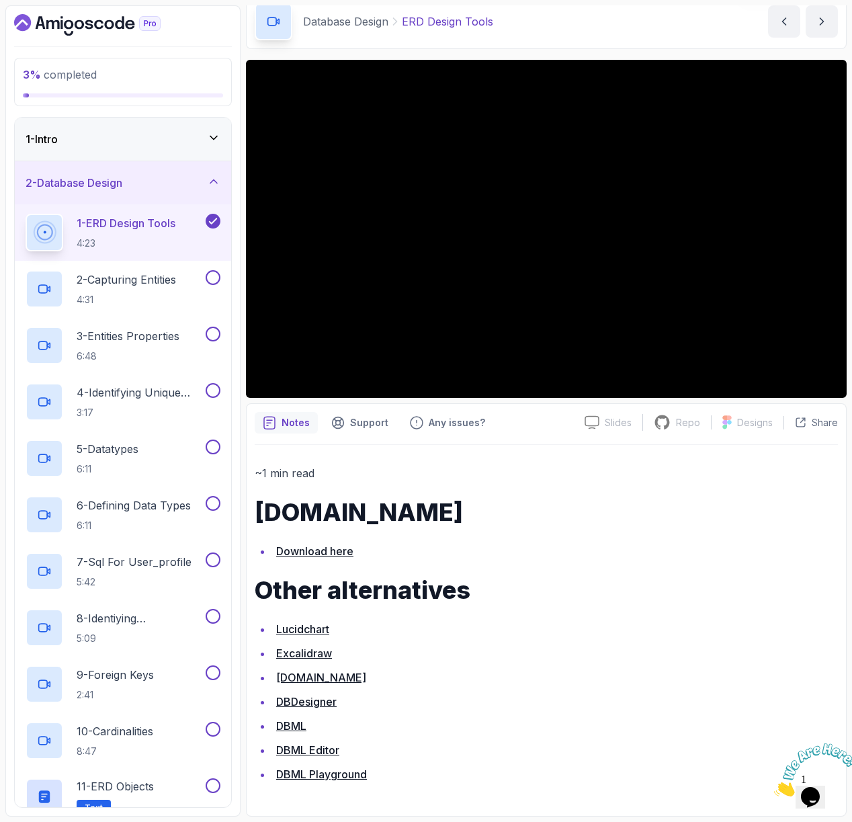
click at [516, 706] on li "DBDesigner" at bounding box center [555, 701] width 566 height 19
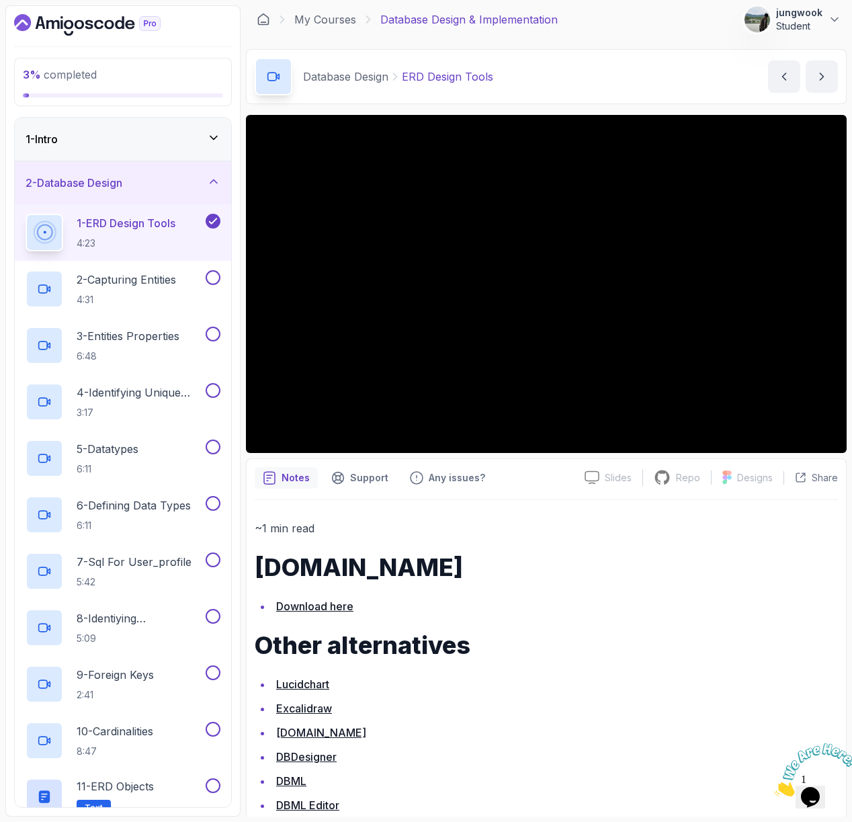
scroll to position [0, 0]
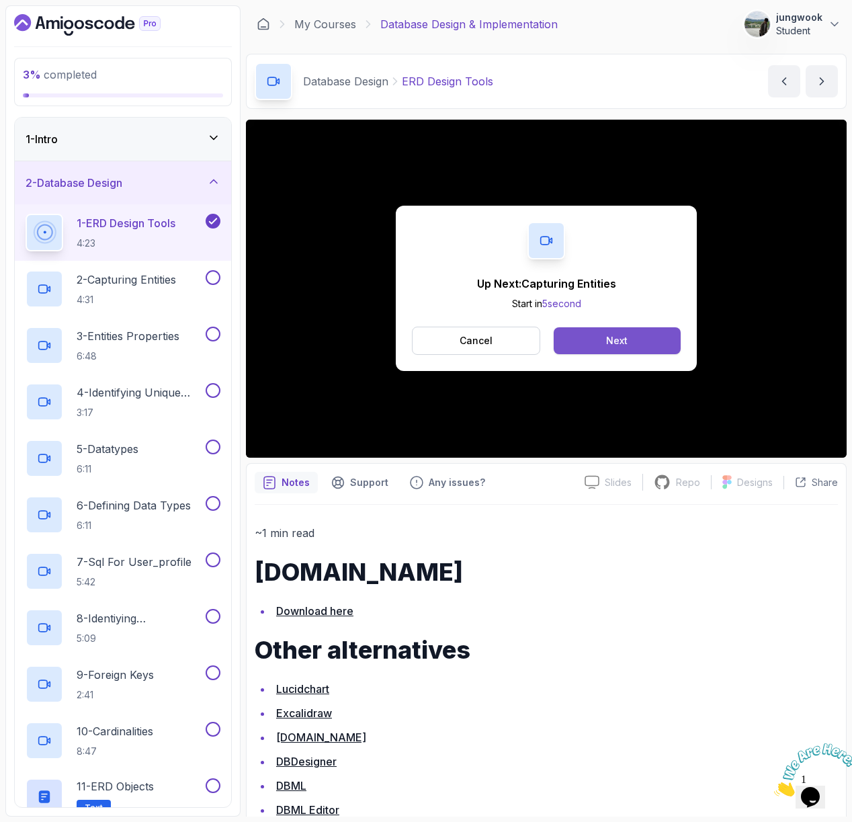
click at [624, 339] on div "Next" at bounding box center [617, 340] width 22 height 13
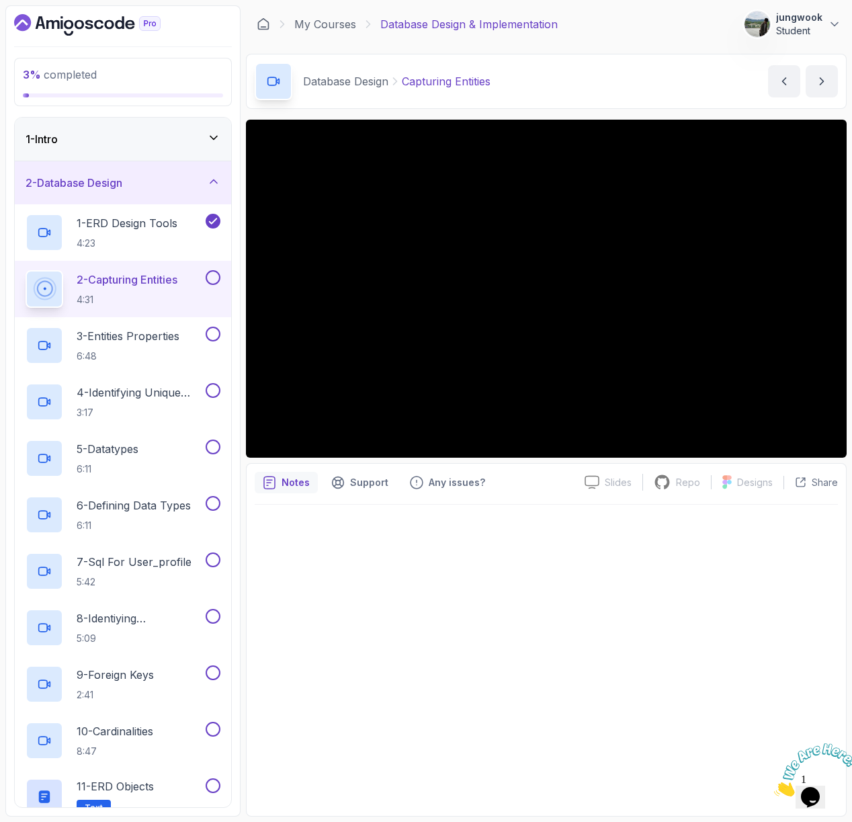
click at [126, 145] on div "1 - Intro" at bounding box center [123, 139] width 195 height 16
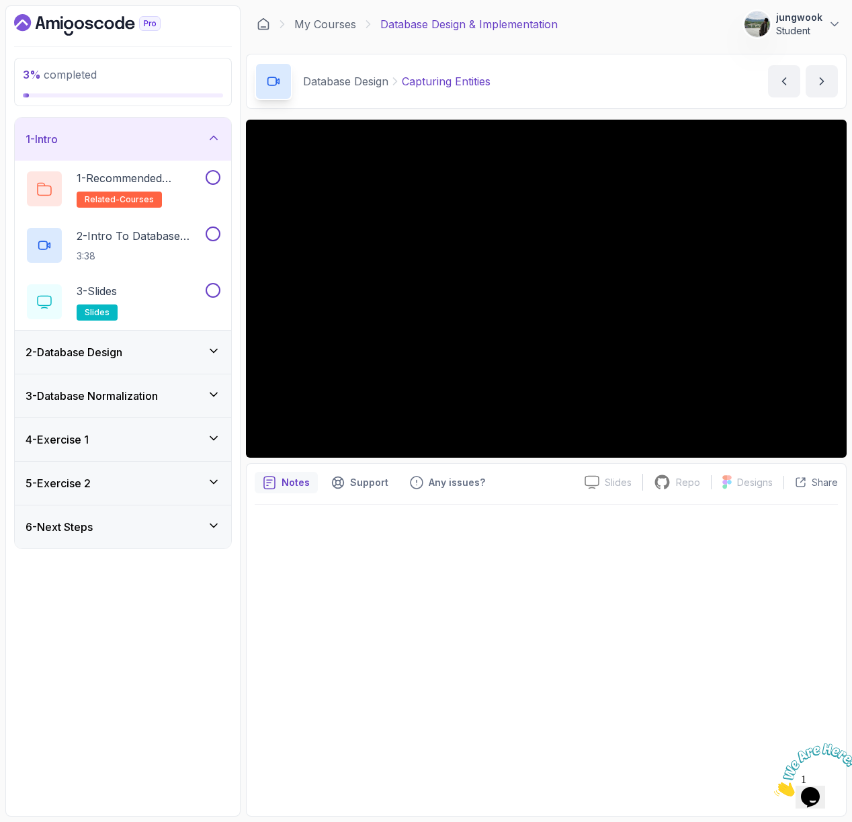
click at [122, 341] on div "2 - Database Design" at bounding box center [123, 352] width 216 height 43
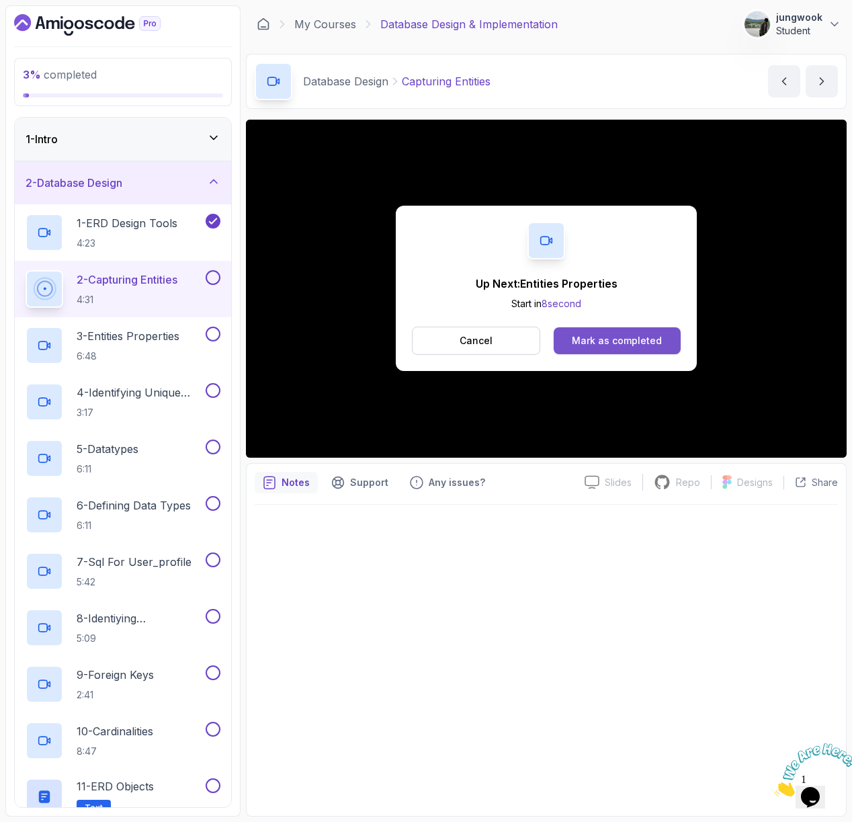
click at [618, 344] on div "Mark as completed" at bounding box center [617, 340] width 90 height 13
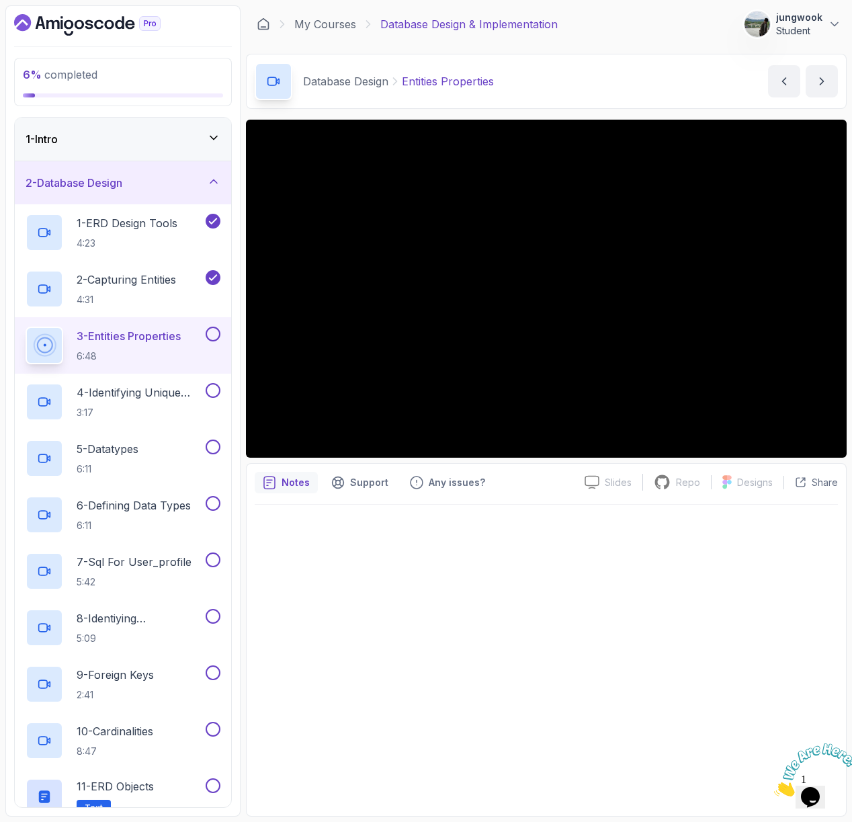
click at [540, 570] on div at bounding box center [547, 656] width 584 height 303
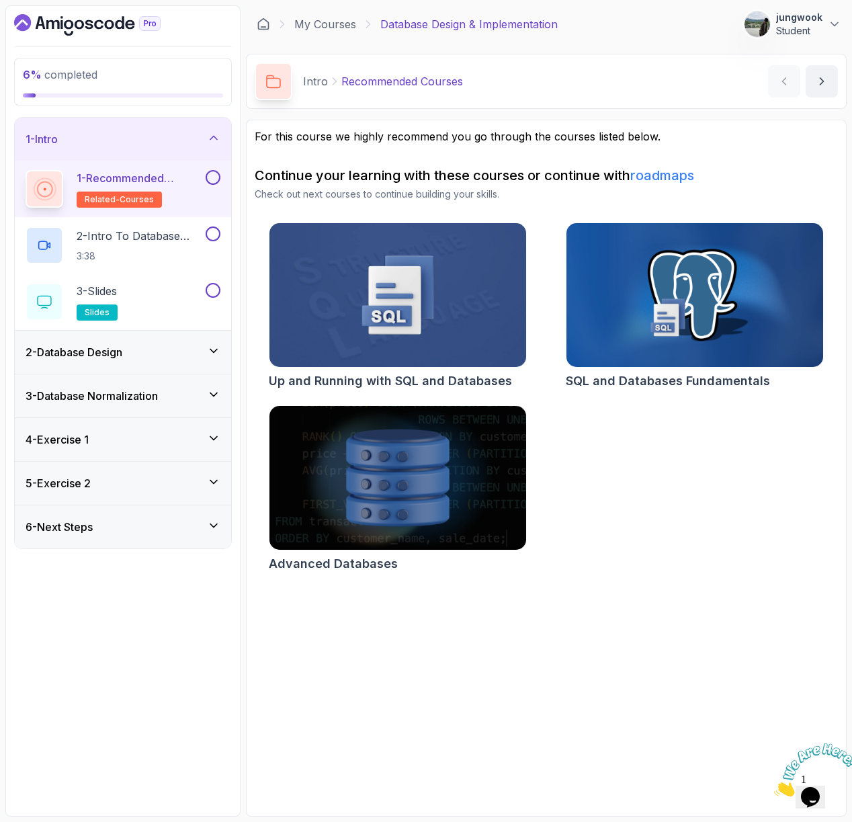
click at [192, 342] on div "2 - Database Design" at bounding box center [123, 352] width 216 height 43
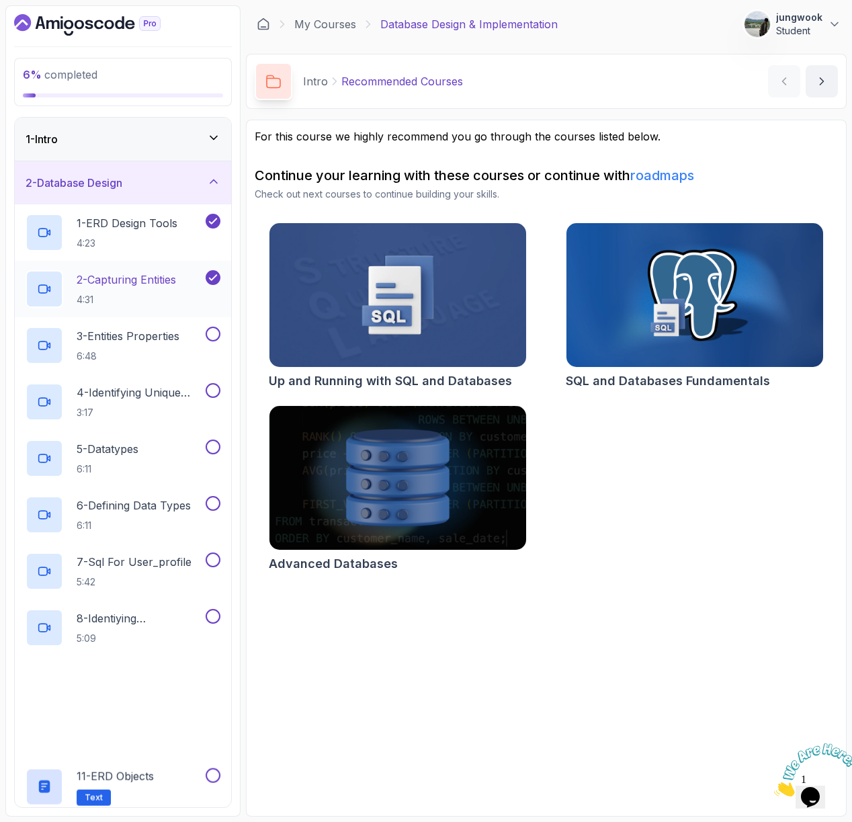
click at [186, 278] on div "2 - Capturing Entities 4:31" at bounding box center [114, 289] width 177 height 38
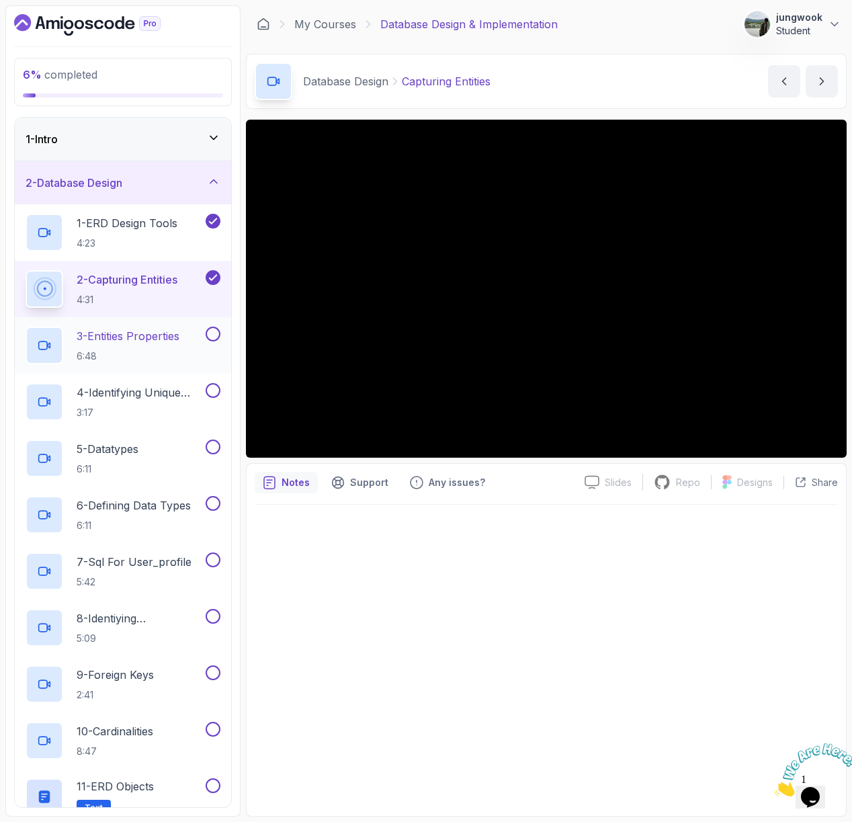
click at [206, 336] on button at bounding box center [213, 334] width 15 height 15
click at [192, 339] on div "3 - Entities Properties 6:48" at bounding box center [114, 346] width 177 height 38
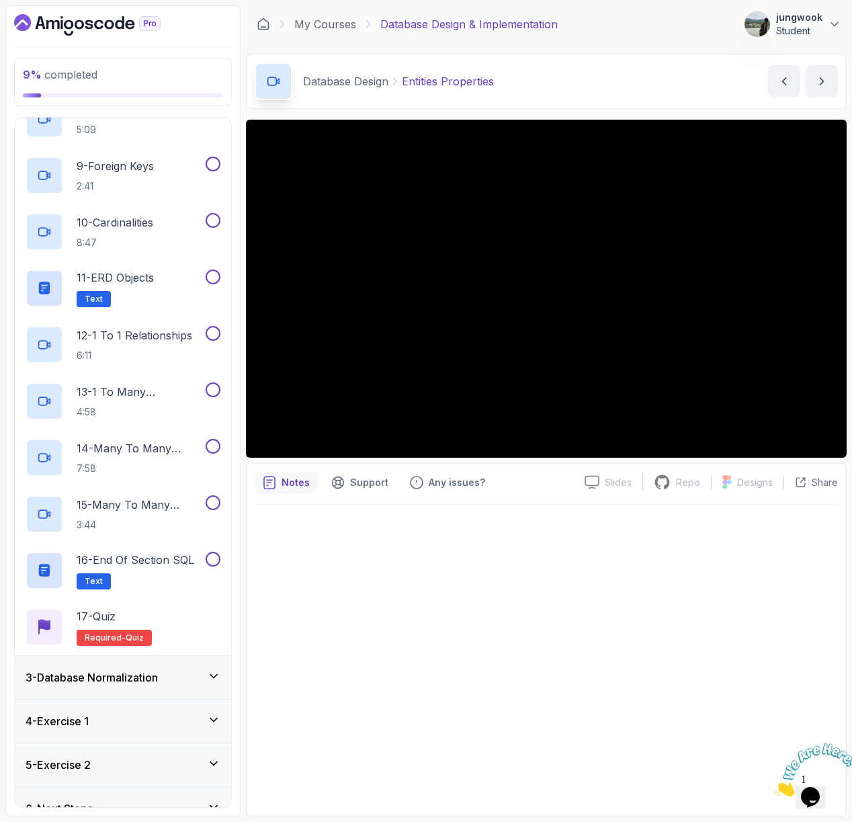
scroll to position [532, 0]
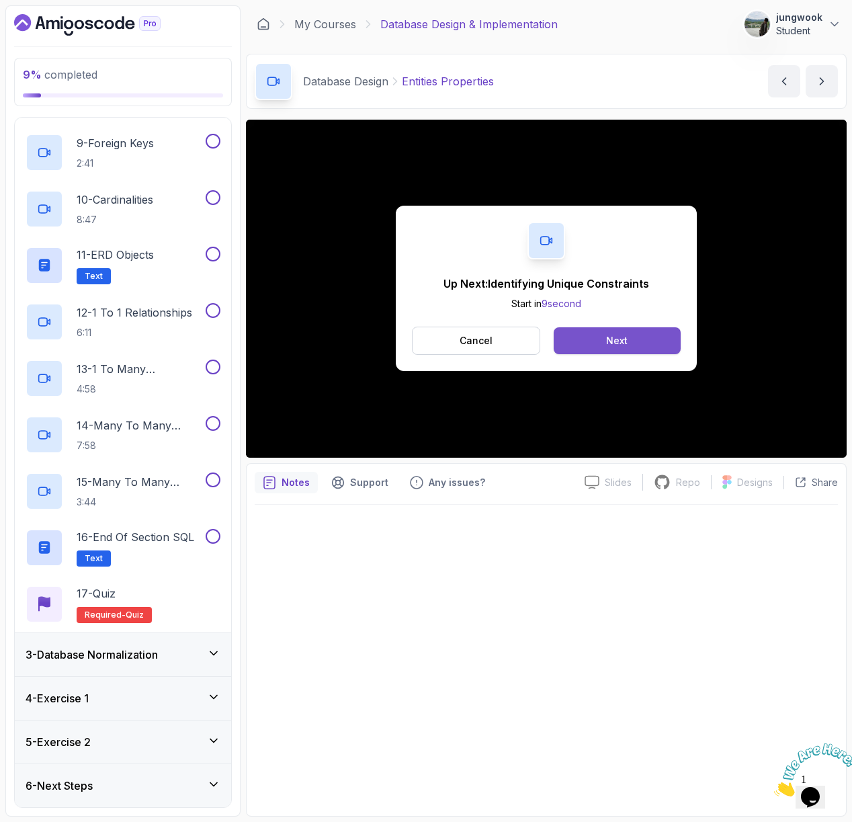
click at [653, 338] on button "Next" at bounding box center [617, 340] width 127 height 27
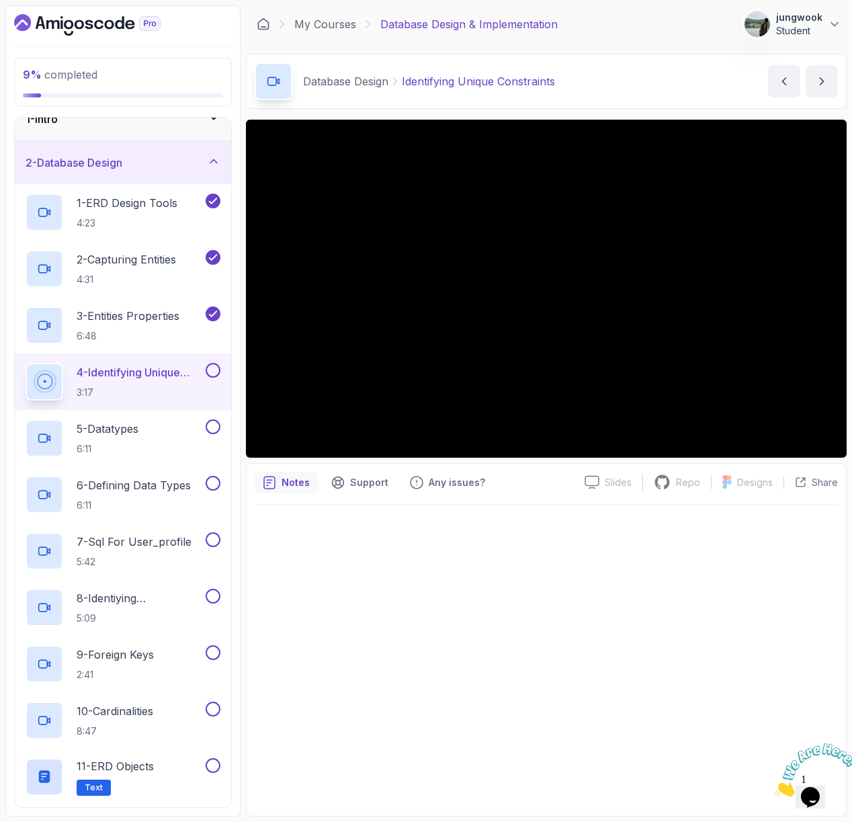
scroll to position [11, 0]
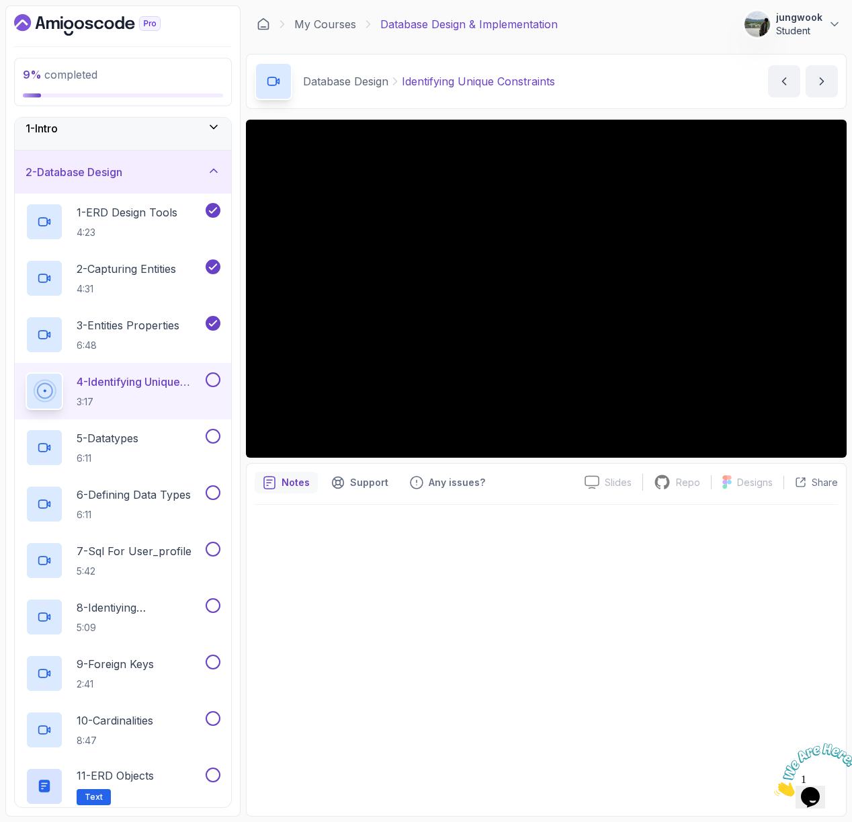
click at [712, 545] on div at bounding box center [547, 656] width 584 height 303
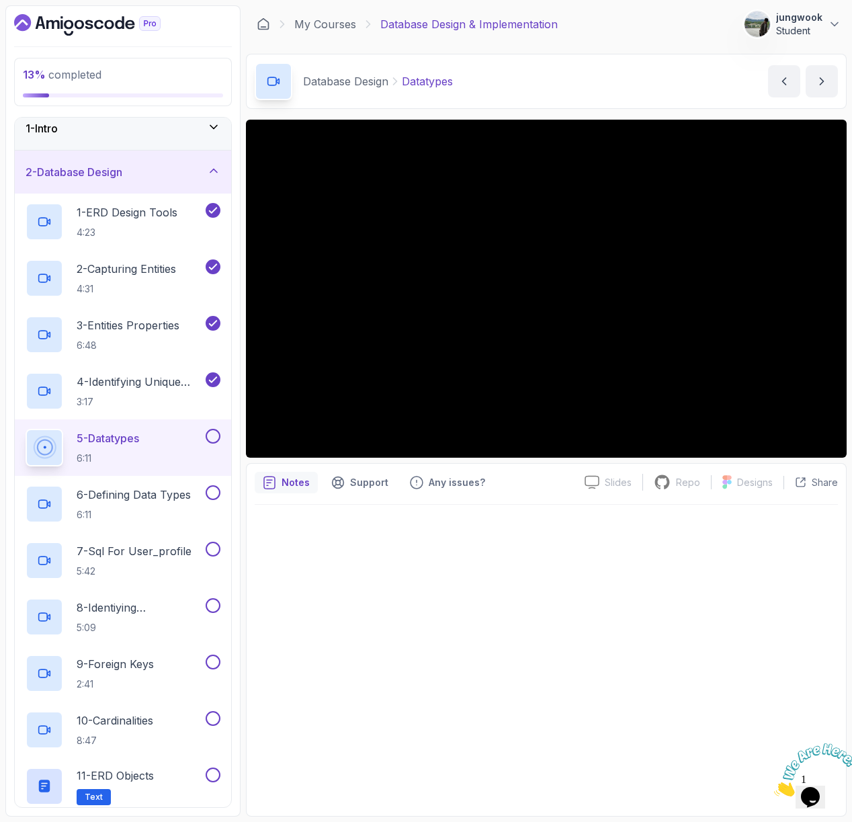
click at [214, 436] on button at bounding box center [213, 436] width 15 height 15
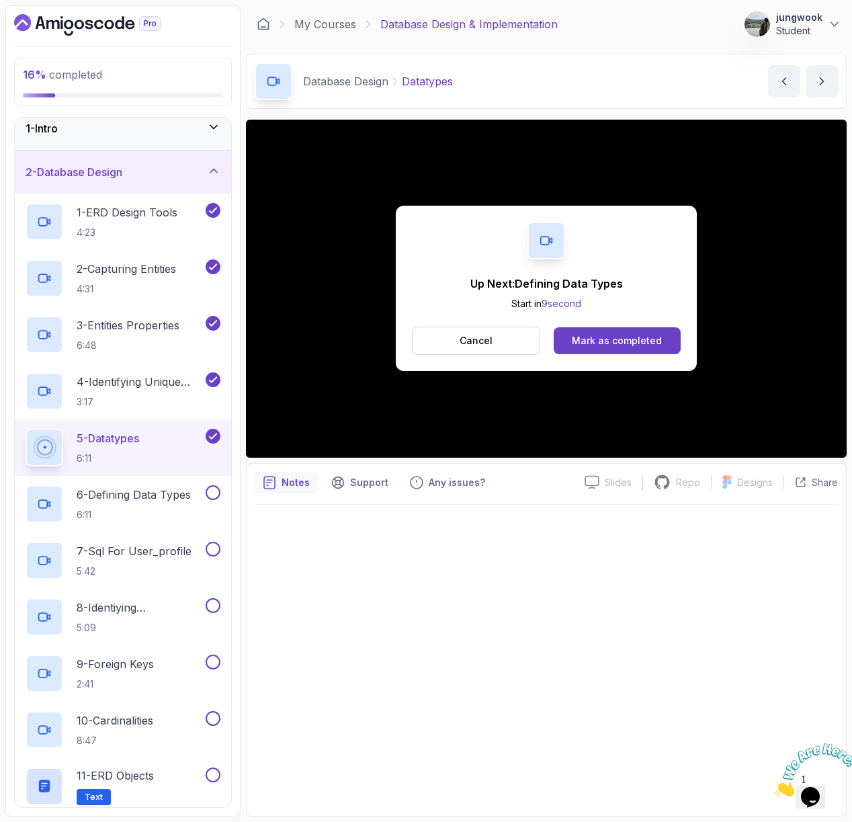
click at [568, 357] on div "Up Next: Defining Data Types Start in 9 second Cancel Mark as completed" at bounding box center [546, 288] width 301 height 165
click at [577, 348] on button "Mark as completed" at bounding box center [617, 340] width 127 height 27
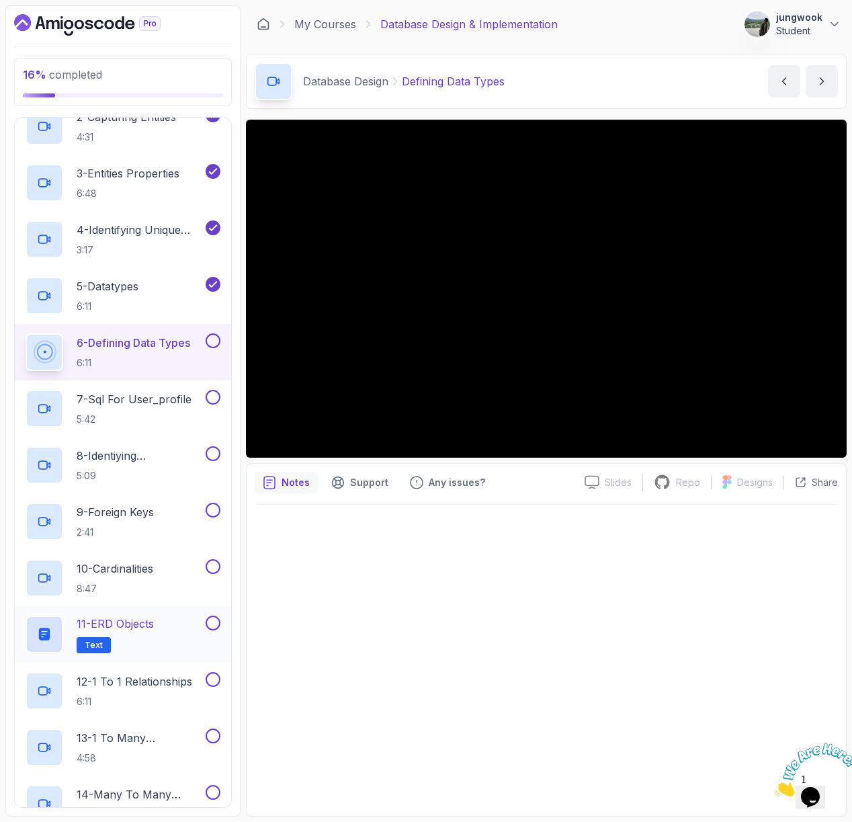
scroll to position [132, 0]
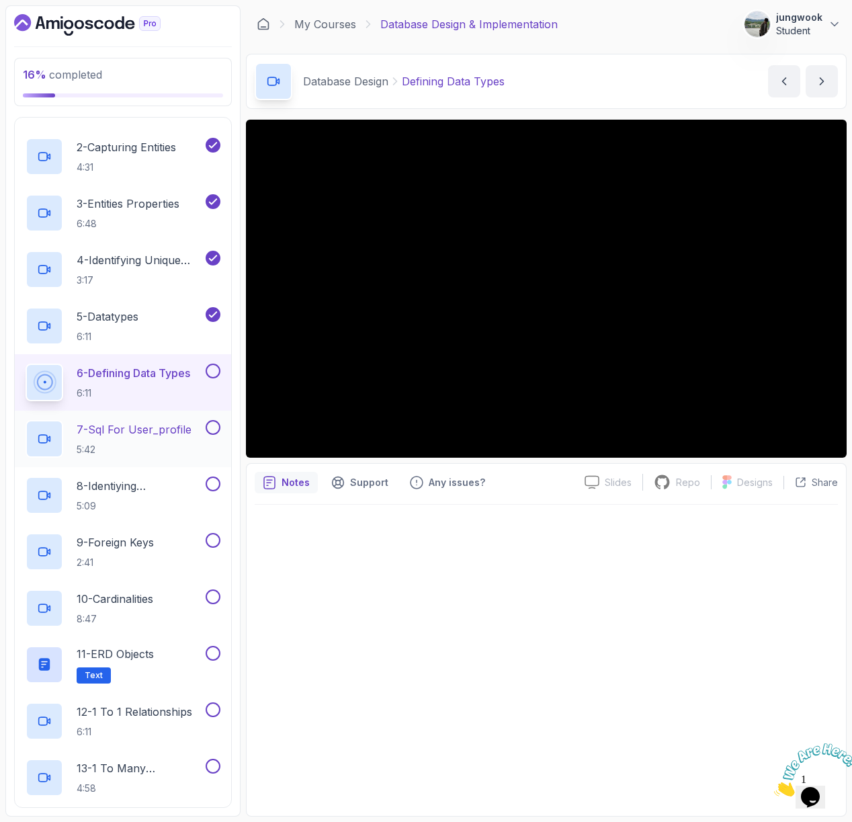
drag, startPoint x: 161, startPoint y: 432, endPoint x: 171, endPoint y: 423, distance: 13.9
click at [161, 432] on p "7 - Sql For User_profile" at bounding box center [134, 429] width 115 height 16
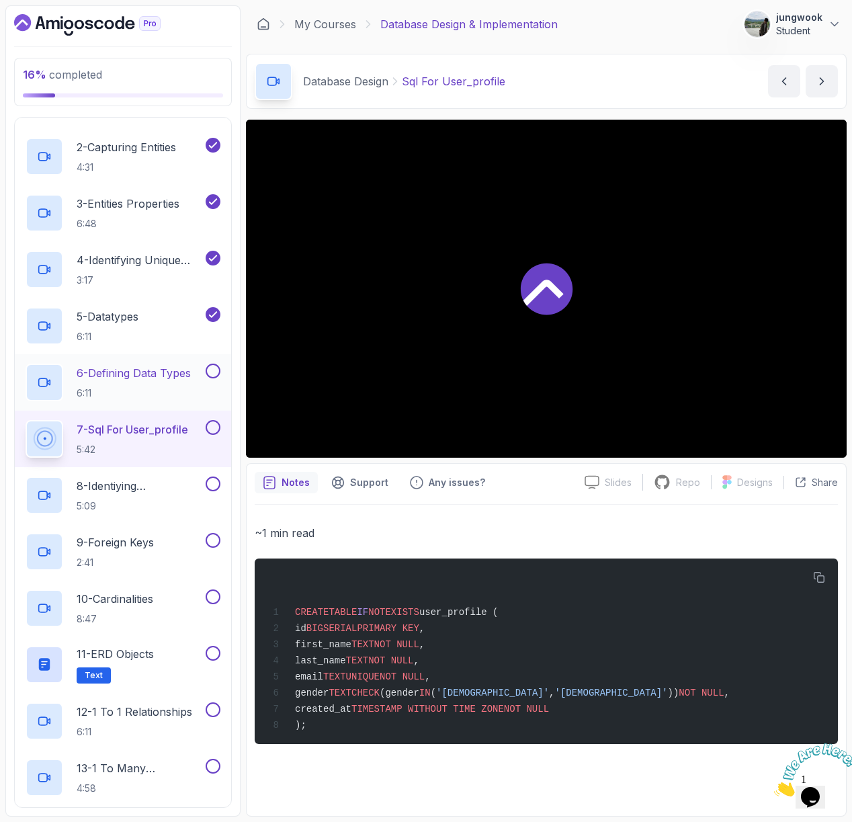
click at [212, 369] on button at bounding box center [213, 371] width 15 height 15
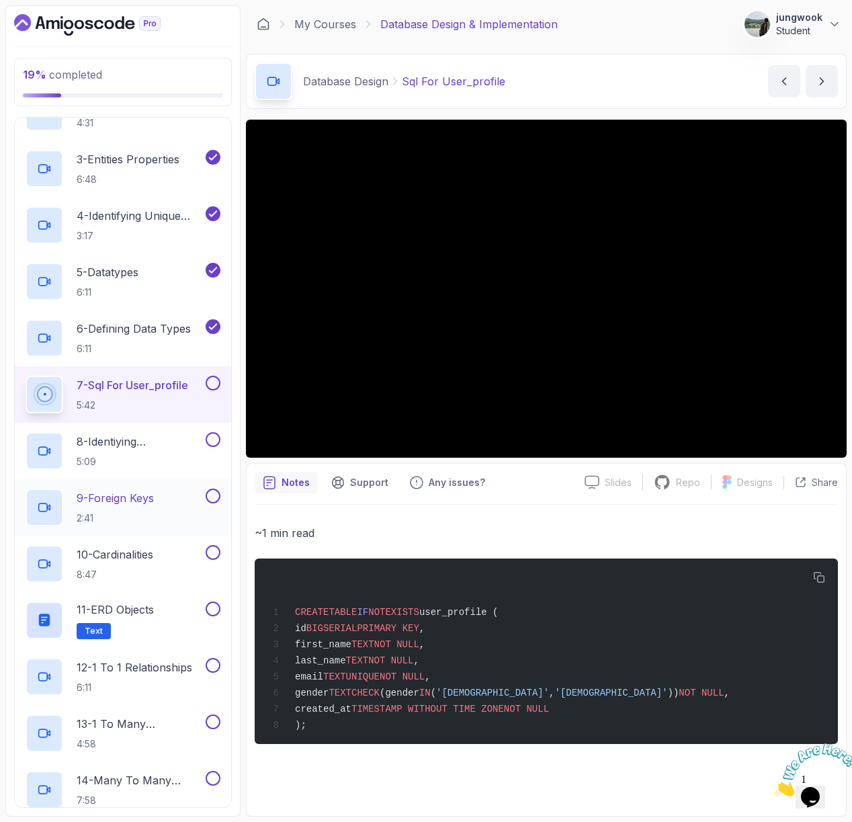
scroll to position [159, 0]
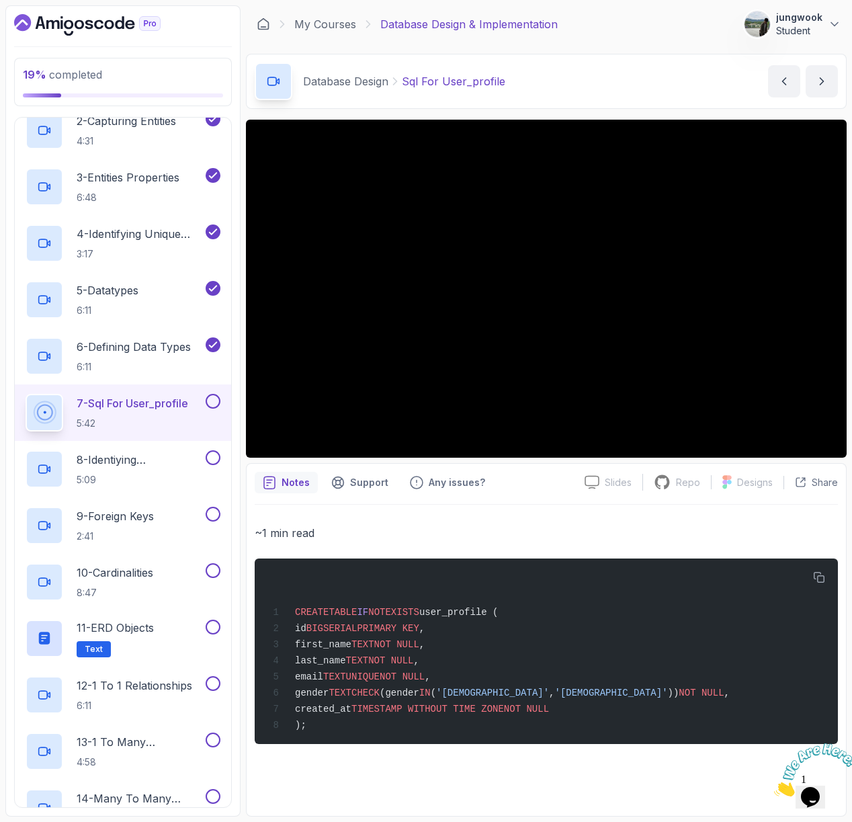
click at [583, 515] on div "~1 min read CREATE TABLE IF NOT EXISTS user_profile ( id BIGSERIAL PRIMARY KEY …" at bounding box center [547, 656] width 584 height 303
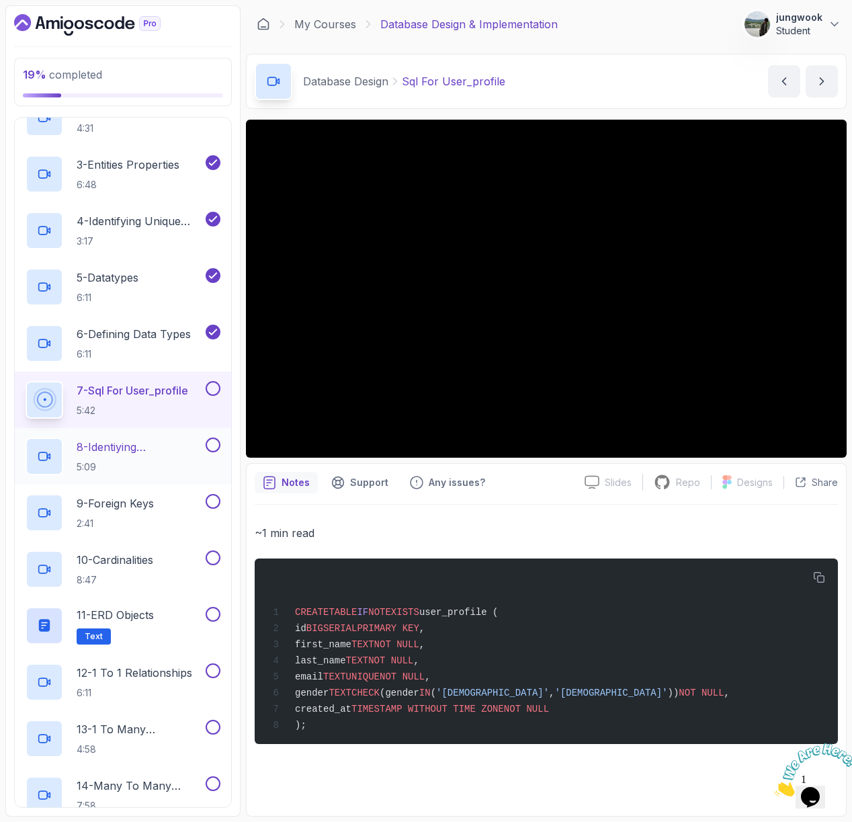
scroll to position [177, 0]
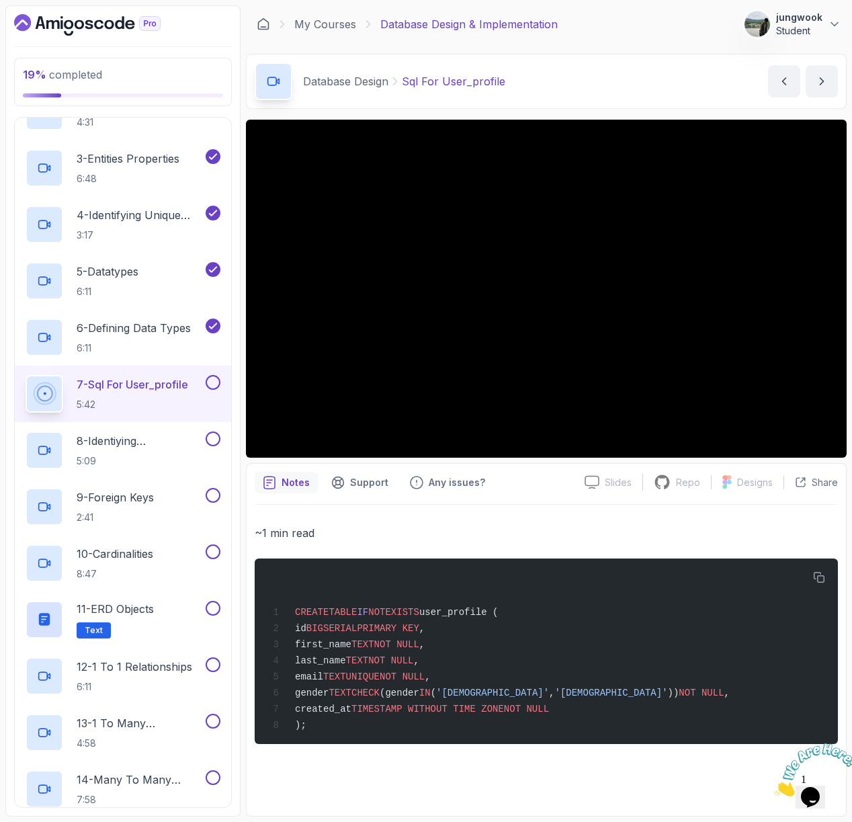
click at [553, 514] on div "~1 min read CREATE TABLE IF NOT EXISTS user_profile ( id BIGSERIAL PRIMARY KEY …" at bounding box center [547, 656] width 584 height 303
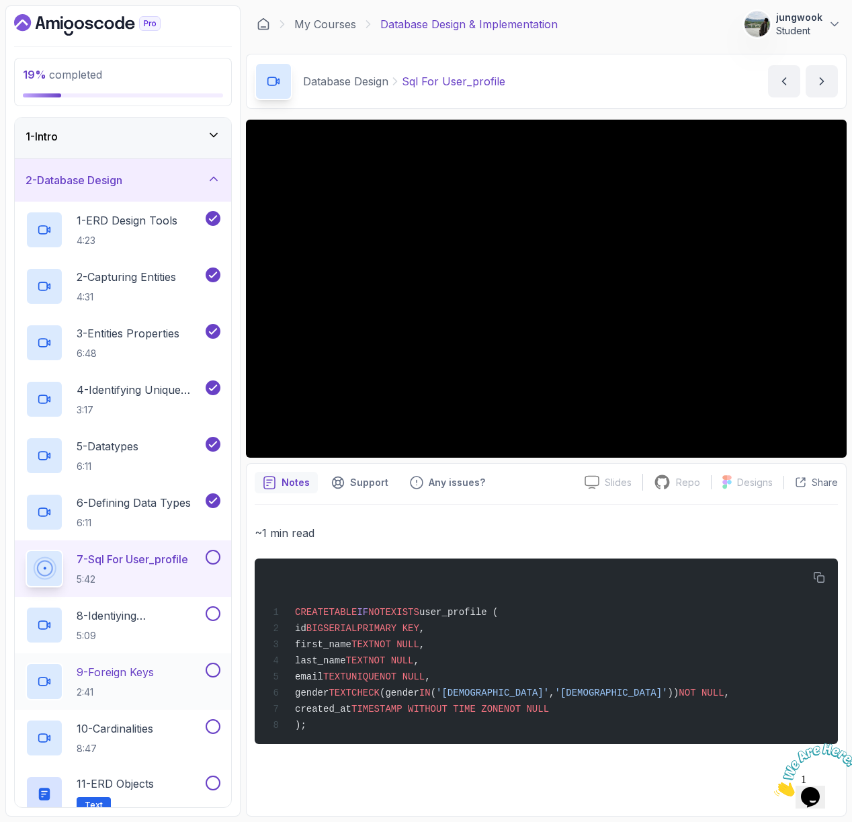
scroll to position [0, 0]
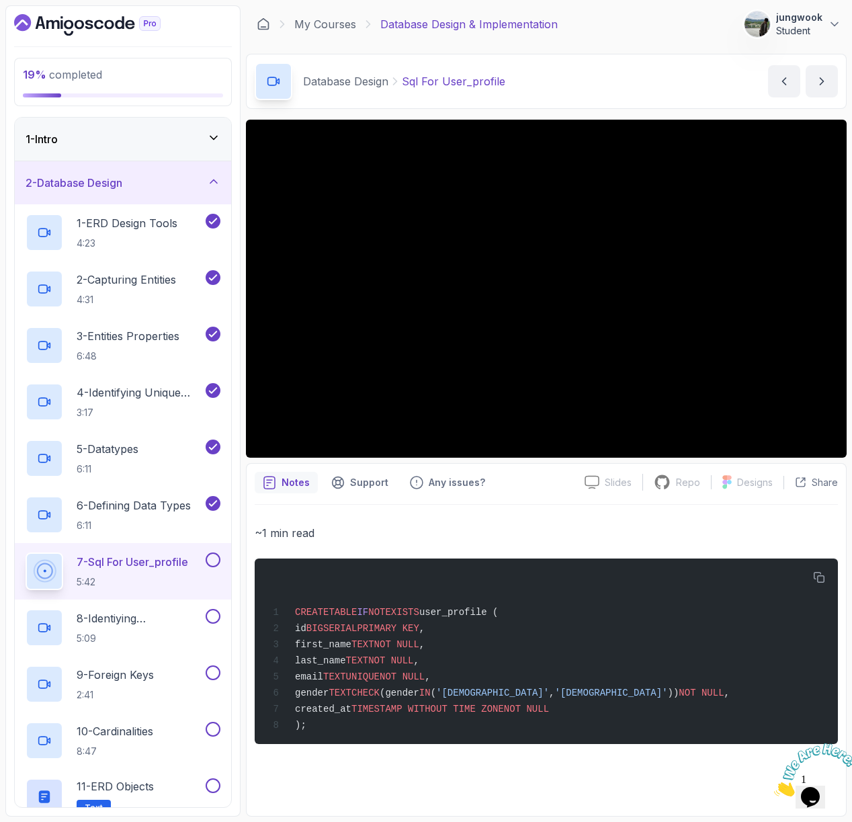
click at [655, 532] on p "~1 min read" at bounding box center [547, 533] width 584 height 19
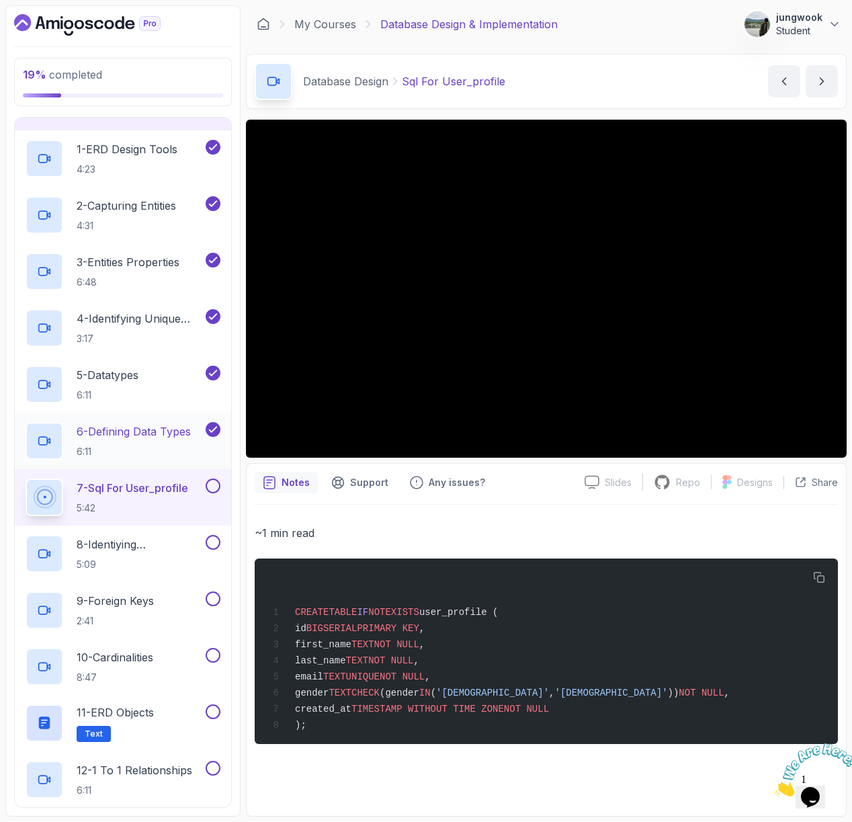
scroll to position [83, 0]
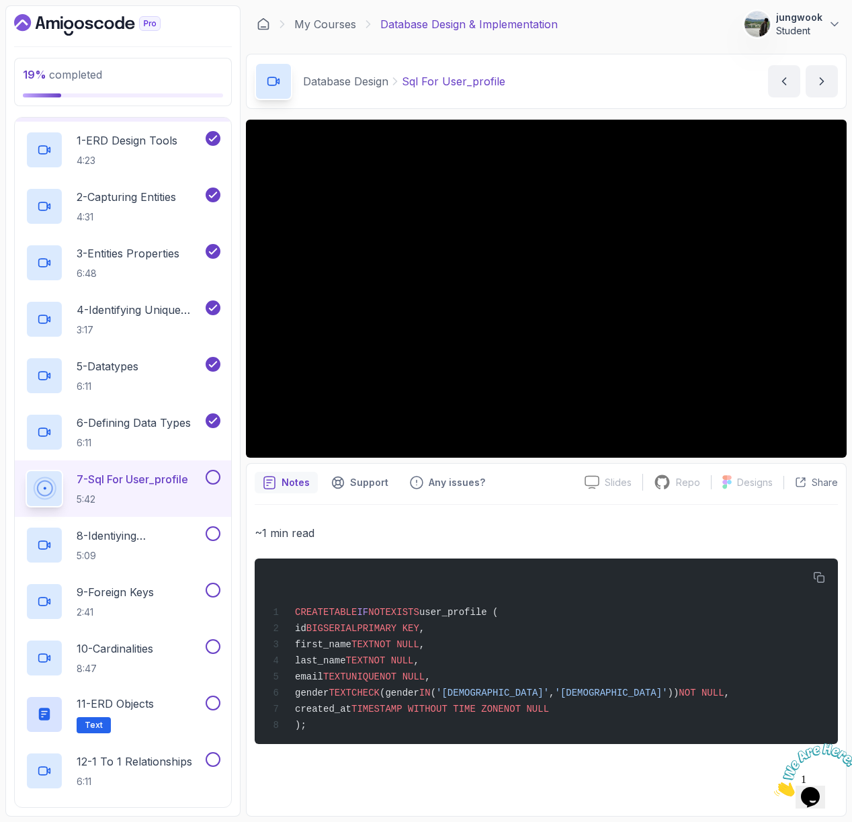
click at [217, 473] on button at bounding box center [213, 477] width 15 height 15
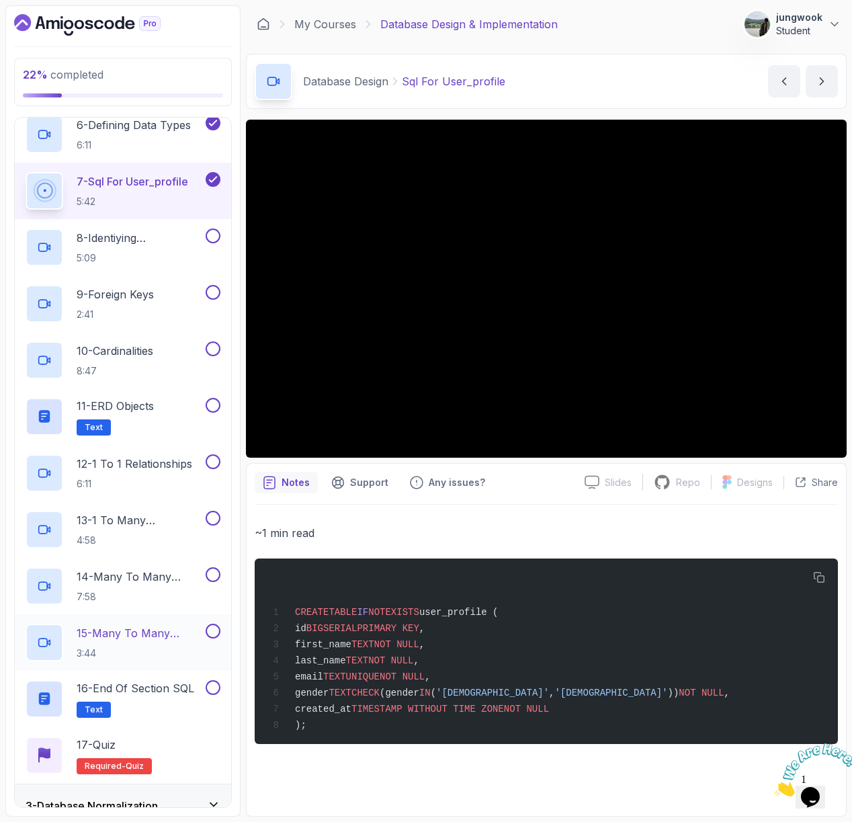
scroll to position [364, 0]
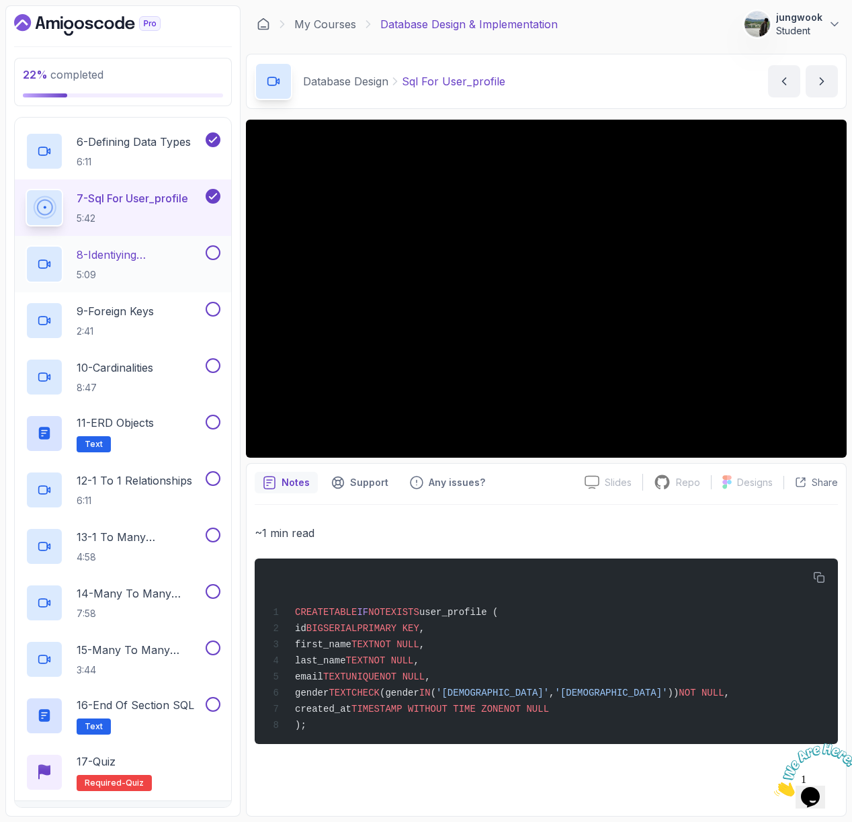
click at [193, 266] on h2 "8 - Identiying Relationships 5:09" at bounding box center [140, 264] width 126 height 35
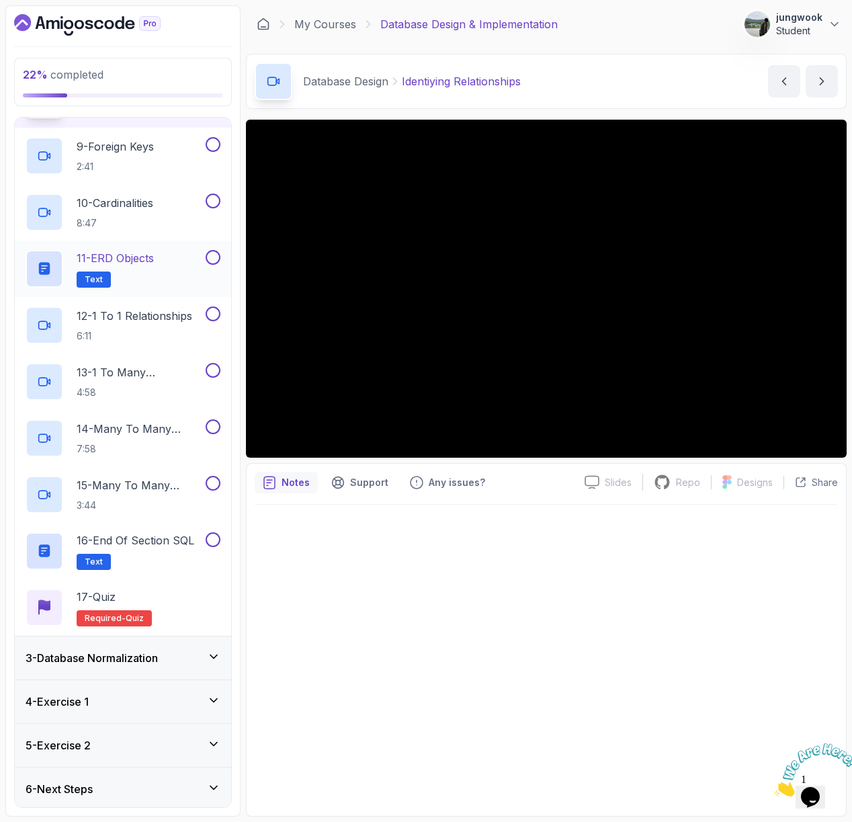
scroll to position [532, 0]
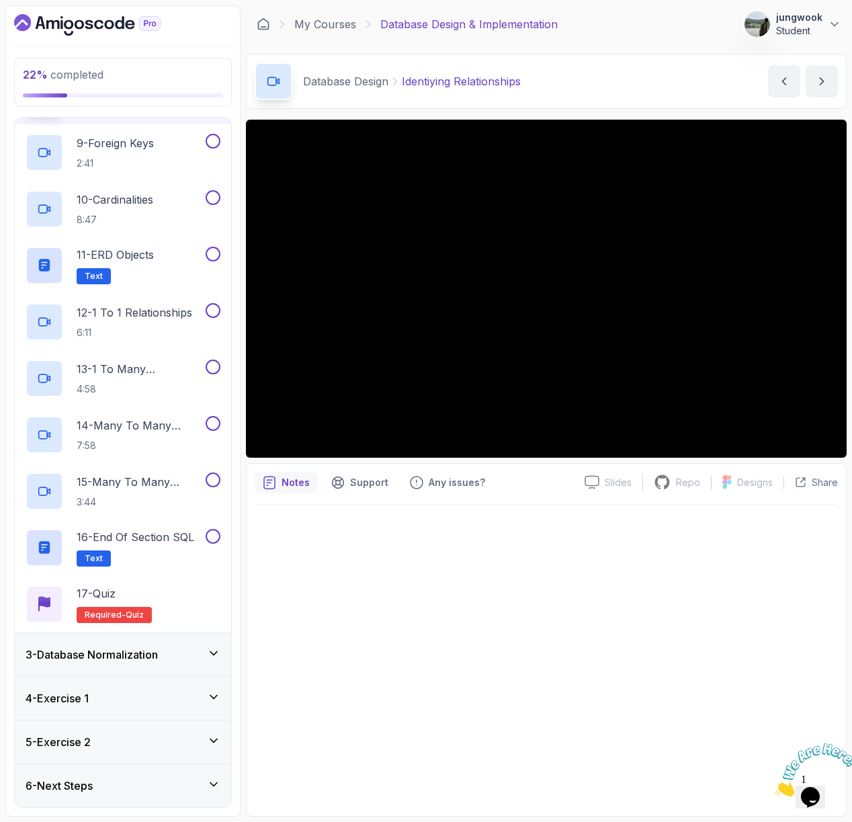
click at [157, 648] on h3 "3 - Database Normalization" at bounding box center [92, 655] width 132 height 16
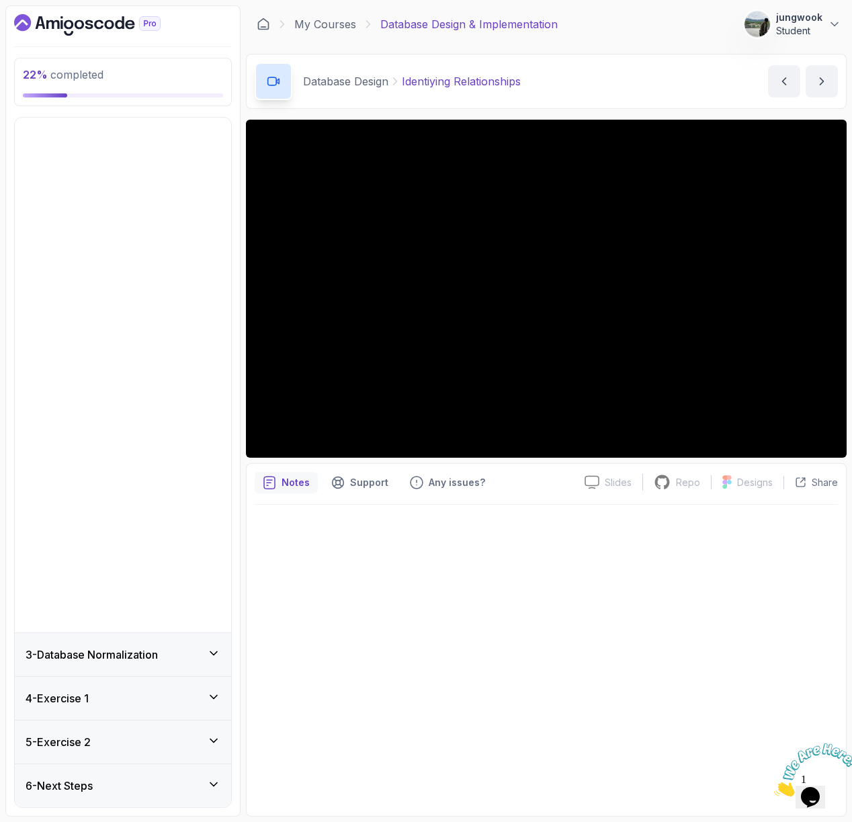
scroll to position [0, 0]
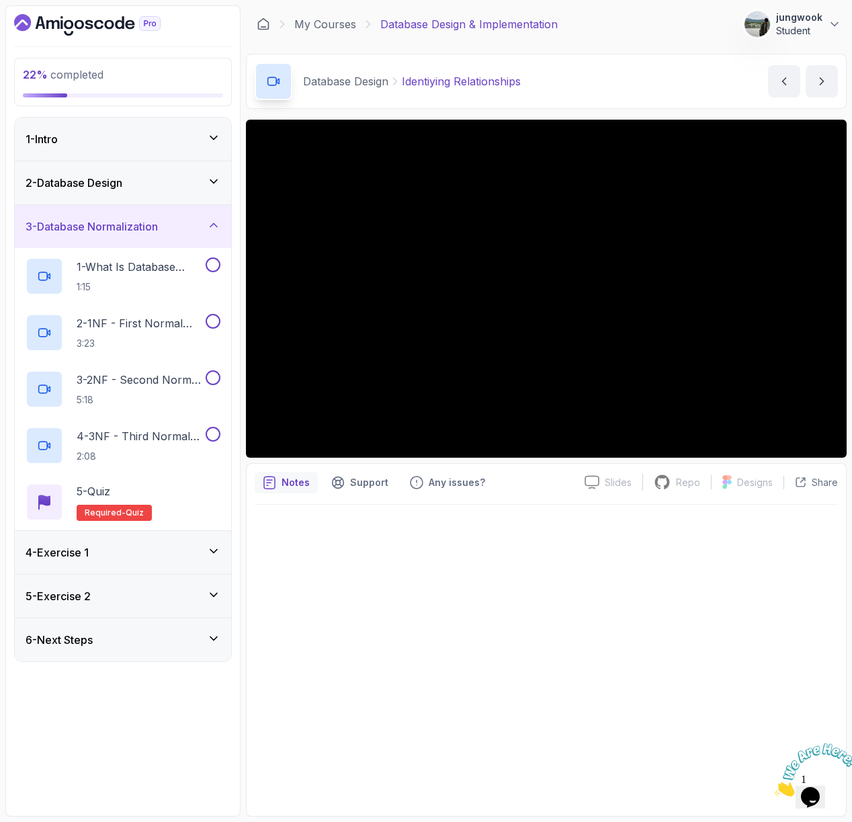
click at [193, 222] on div "3 - Database Normalization" at bounding box center [123, 226] width 195 height 16
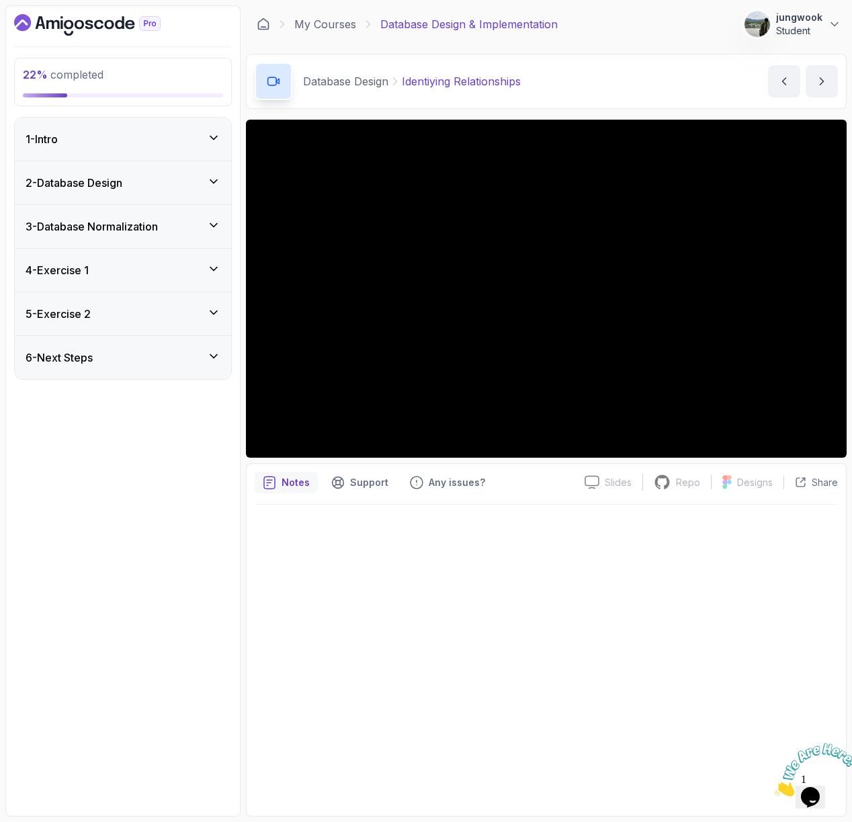
click at [194, 190] on div "2 - Database Design" at bounding box center [123, 183] width 195 height 16
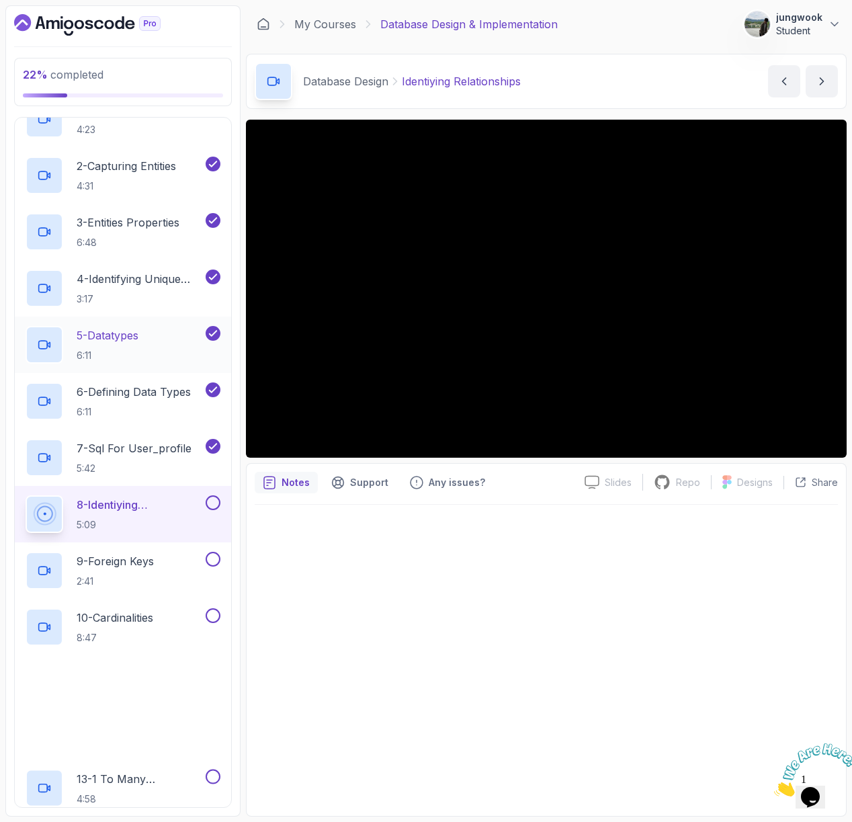
scroll to position [131, 0]
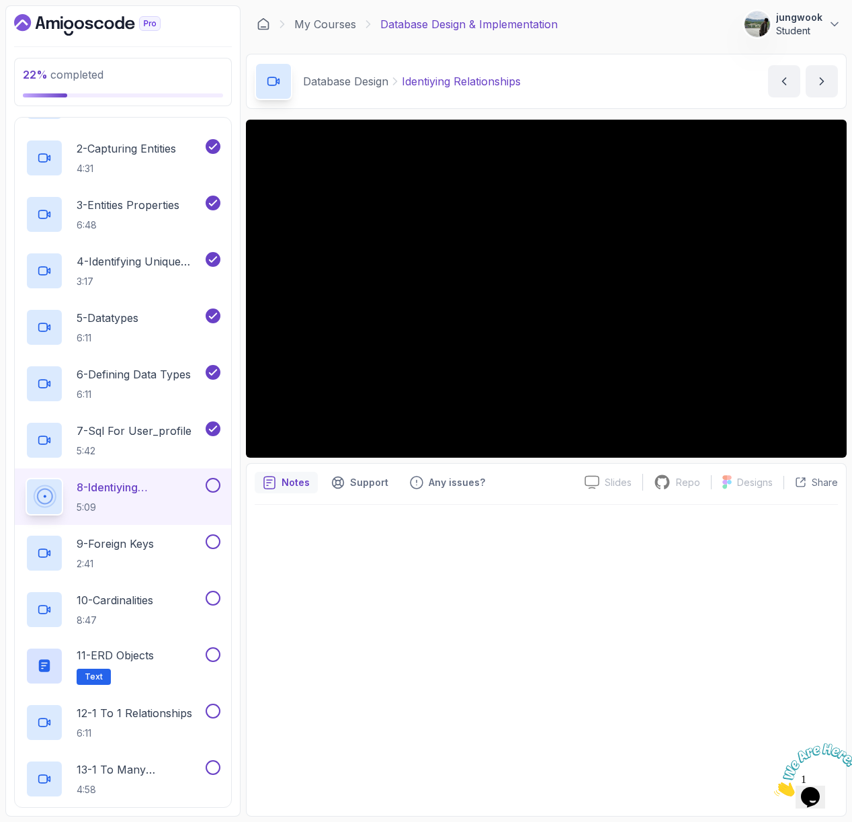
click at [774, 787] on icon "Close" at bounding box center [774, 792] width 0 height 11
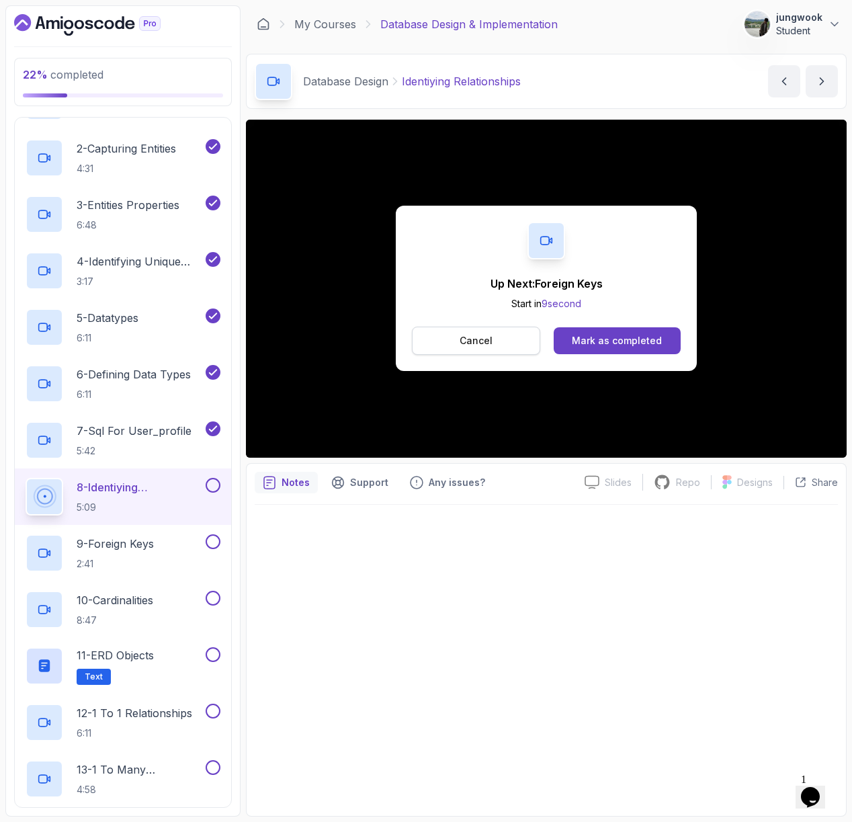
click at [498, 348] on button "Cancel" at bounding box center [476, 341] width 128 height 28
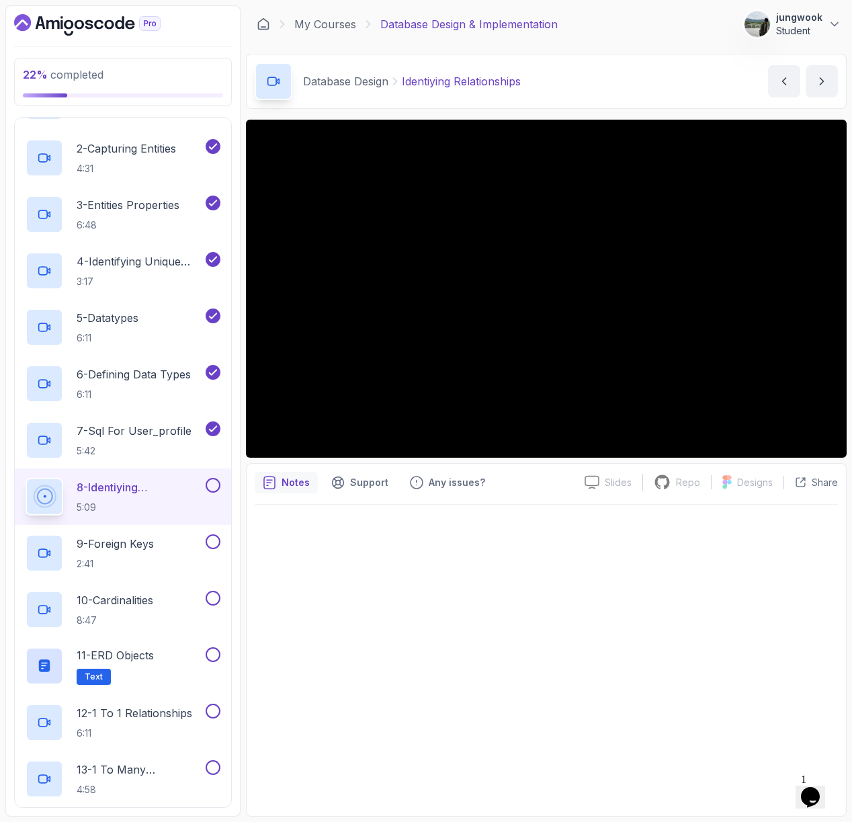
click at [216, 485] on button at bounding box center [213, 485] width 15 height 15
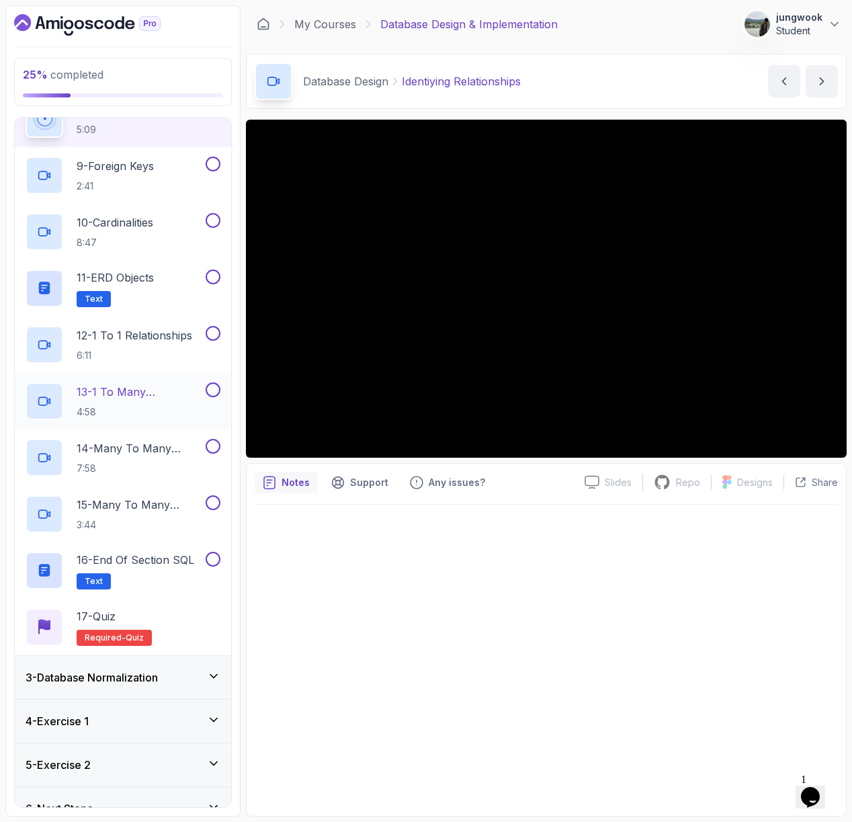
scroll to position [532, 0]
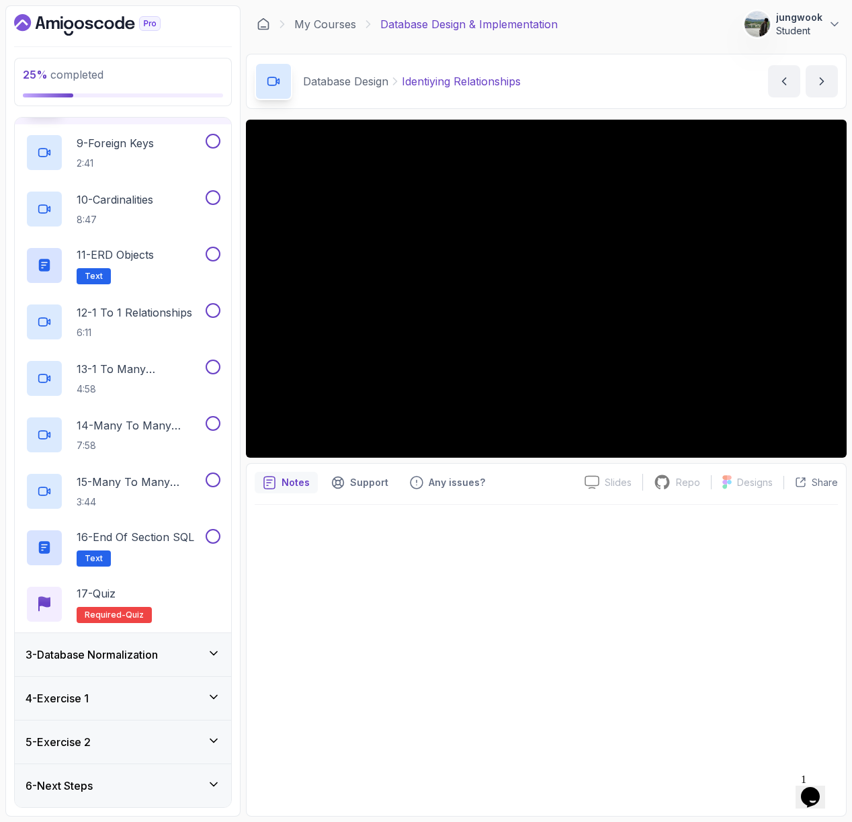
click at [187, 649] on div "3 - Database Normalization" at bounding box center [123, 655] width 195 height 16
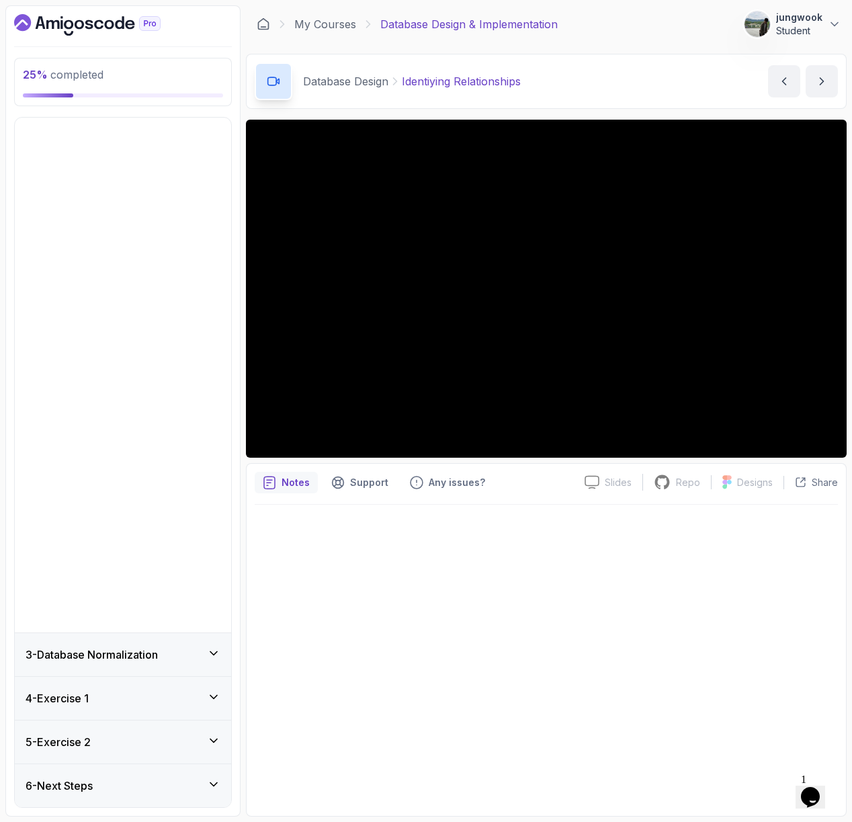
scroll to position [0, 0]
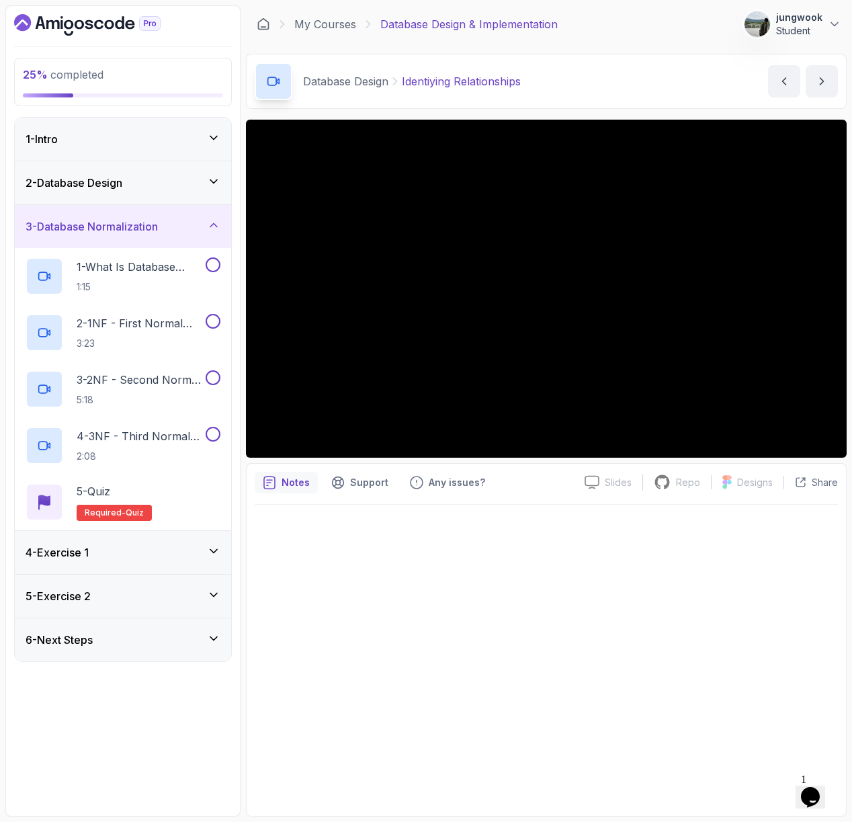
click at [216, 570] on div "4 - Exercise 1" at bounding box center [123, 552] width 216 height 43
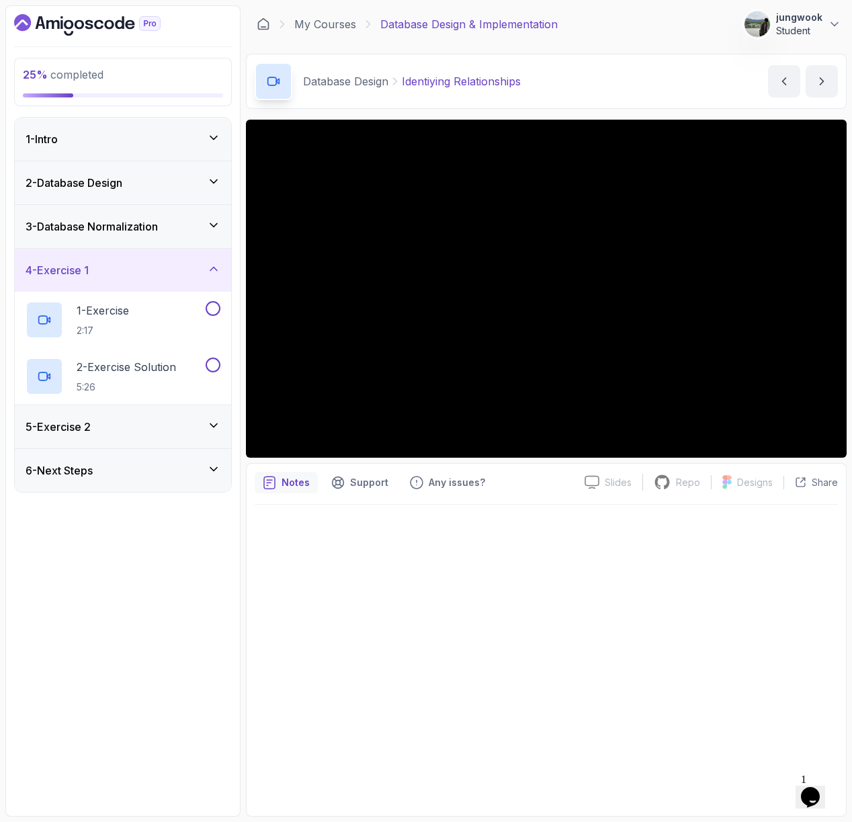
click at [198, 424] on div "5 - Exercise 2" at bounding box center [123, 427] width 195 height 16
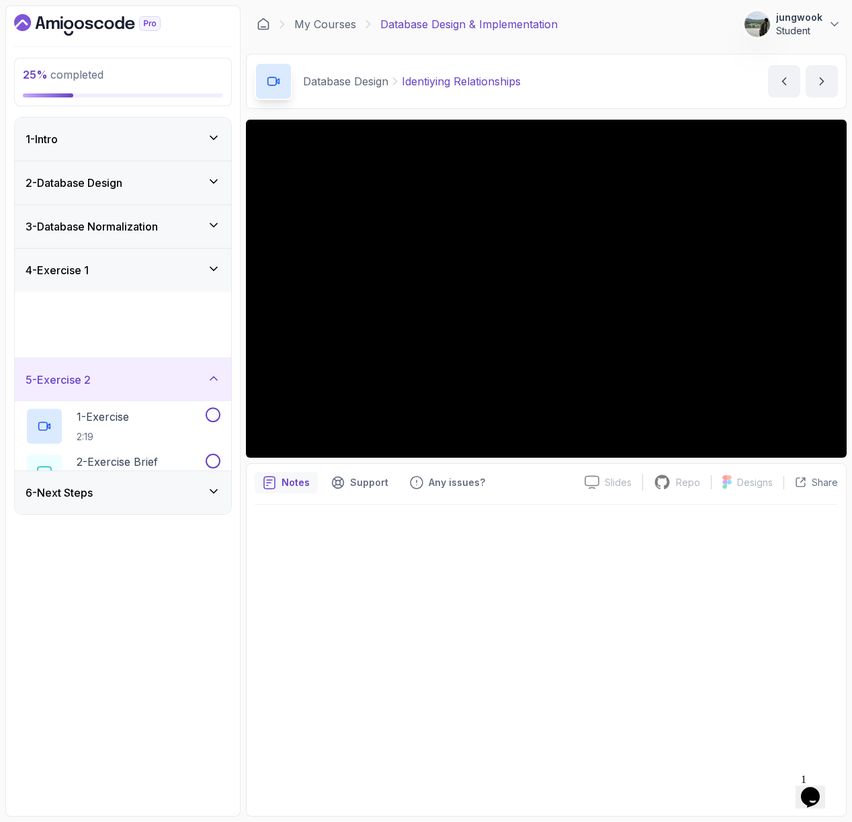
click at [191, 496] on div "1 - Intro 2 - Database Design 3 - Database Normalization 4 - Exercise 1 1 - Exe…" at bounding box center [123, 316] width 216 height 397
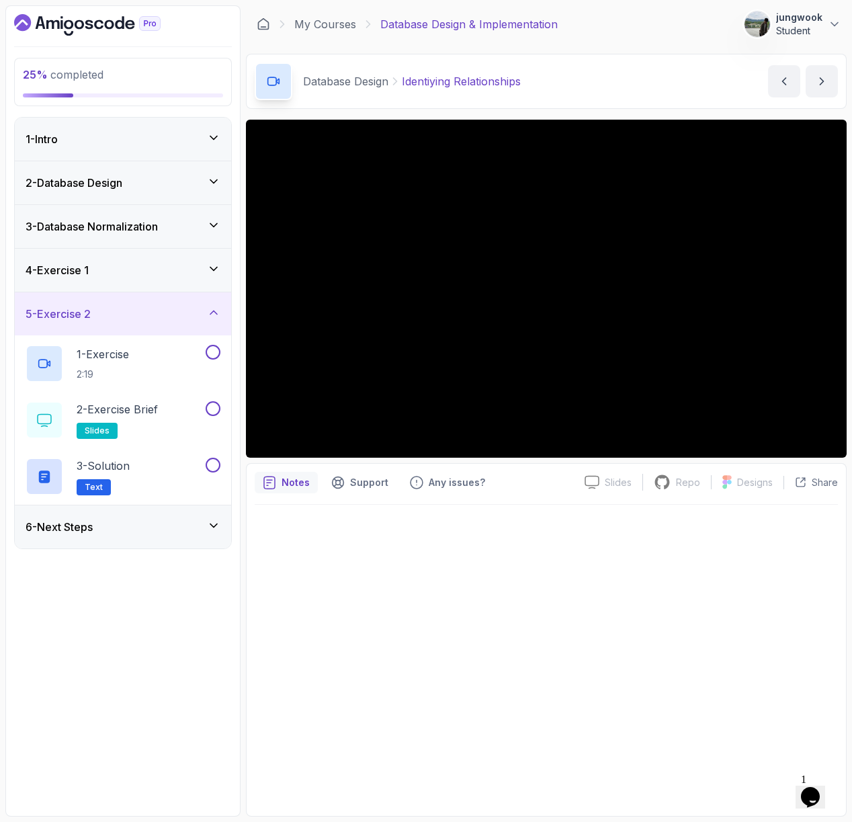
click at [183, 568] on div "25 % completed 1 - Intro 2 - Database Design 3 - Database Normalization 4 - Exe…" at bounding box center [122, 410] width 235 height 811
click at [198, 537] on div "6 - Next Steps" at bounding box center [123, 527] width 216 height 43
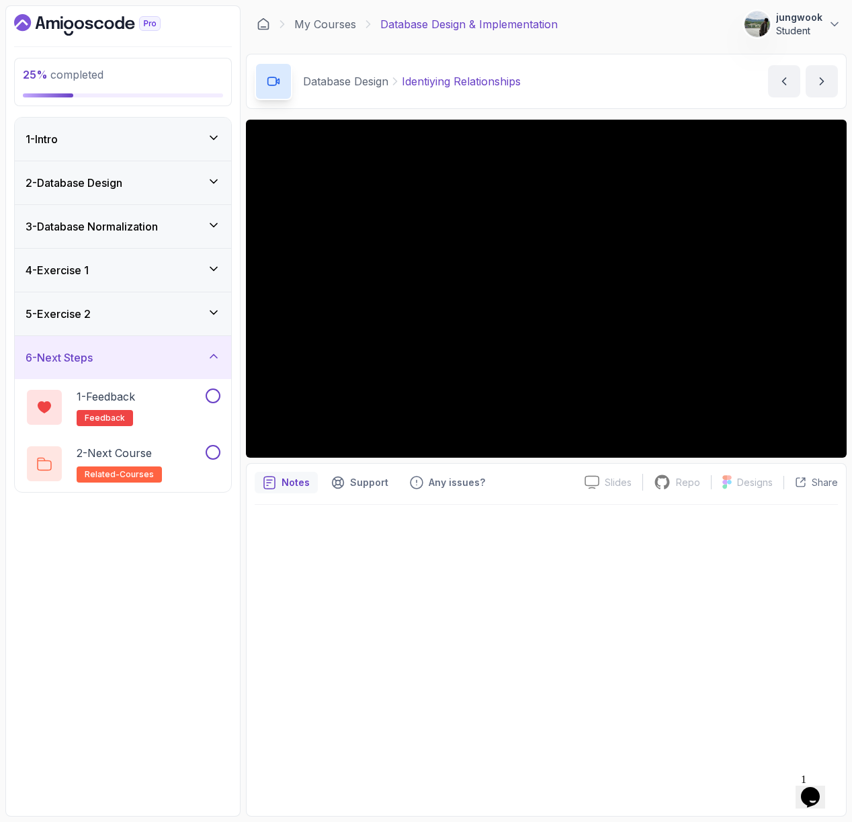
click at [164, 194] on div "2 - Database Design" at bounding box center [123, 182] width 216 height 43
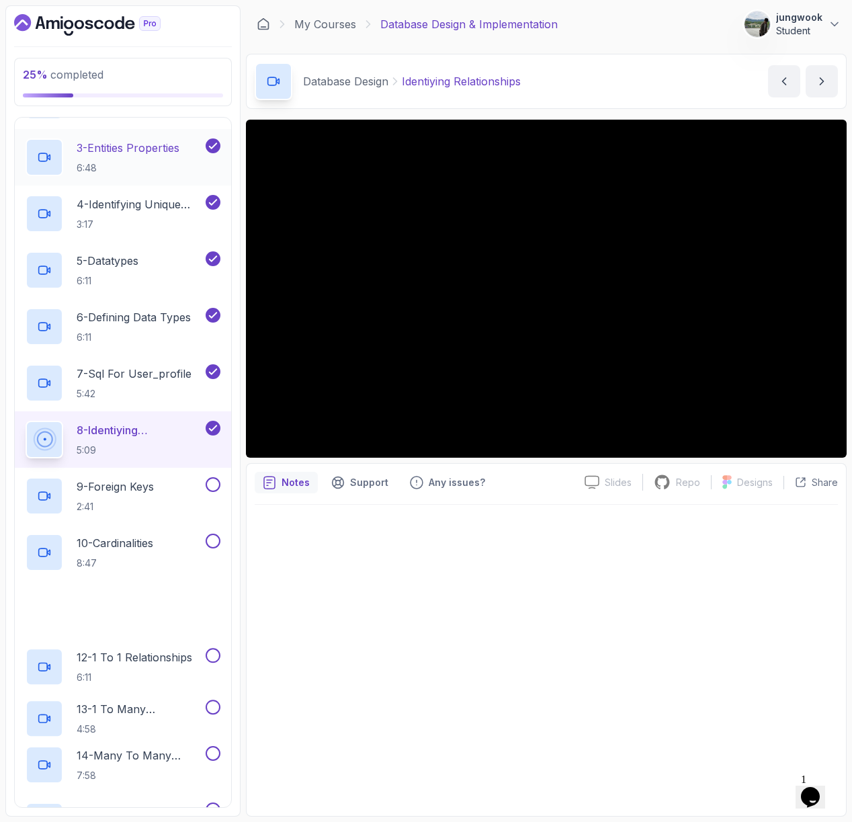
scroll to position [457, 0]
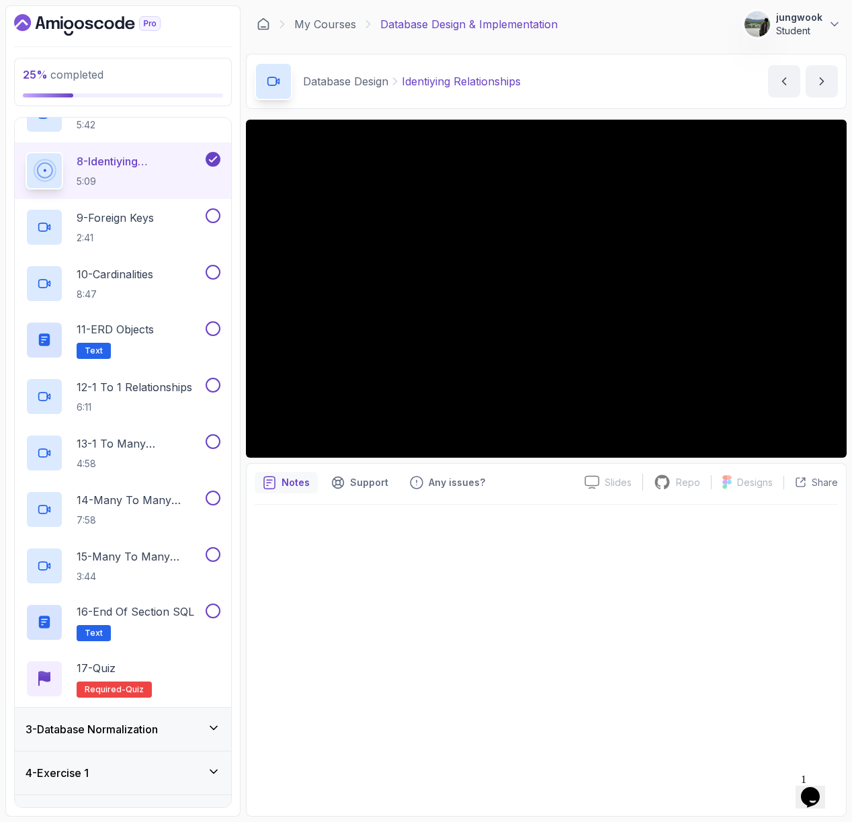
click at [813, 811] on div "Notes Support Any issues? Slides Slides not available Repo Repository not avail…" at bounding box center [546, 640] width 601 height 354
drag, startPoint x: 813, startPoint y: 808, endPoint x: 1609, endPoint y: 1576, distance: 1106.3
click at [813, 792] on icon "$i18n('chat', 'chat_widget')" at bounding box center [810, 797] width 19 height 20
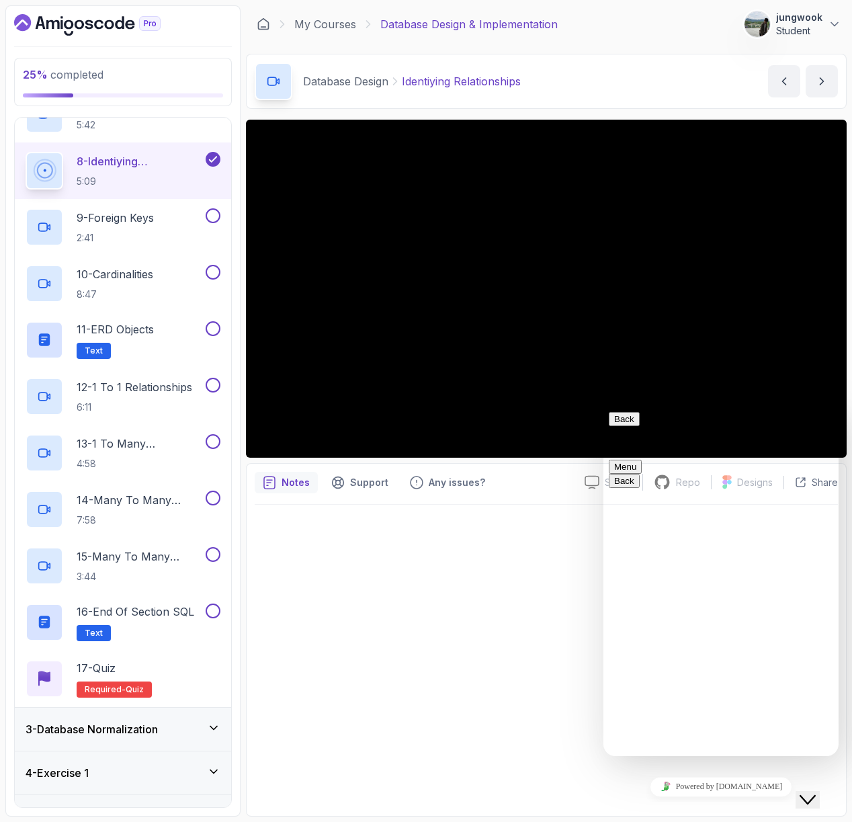
click at [813, 792] on icon "Close Chat This icon closes the chat window." at bounding box center [808, 800] width 16 height 16
